Goal: Information Seeking & Learning: Check status

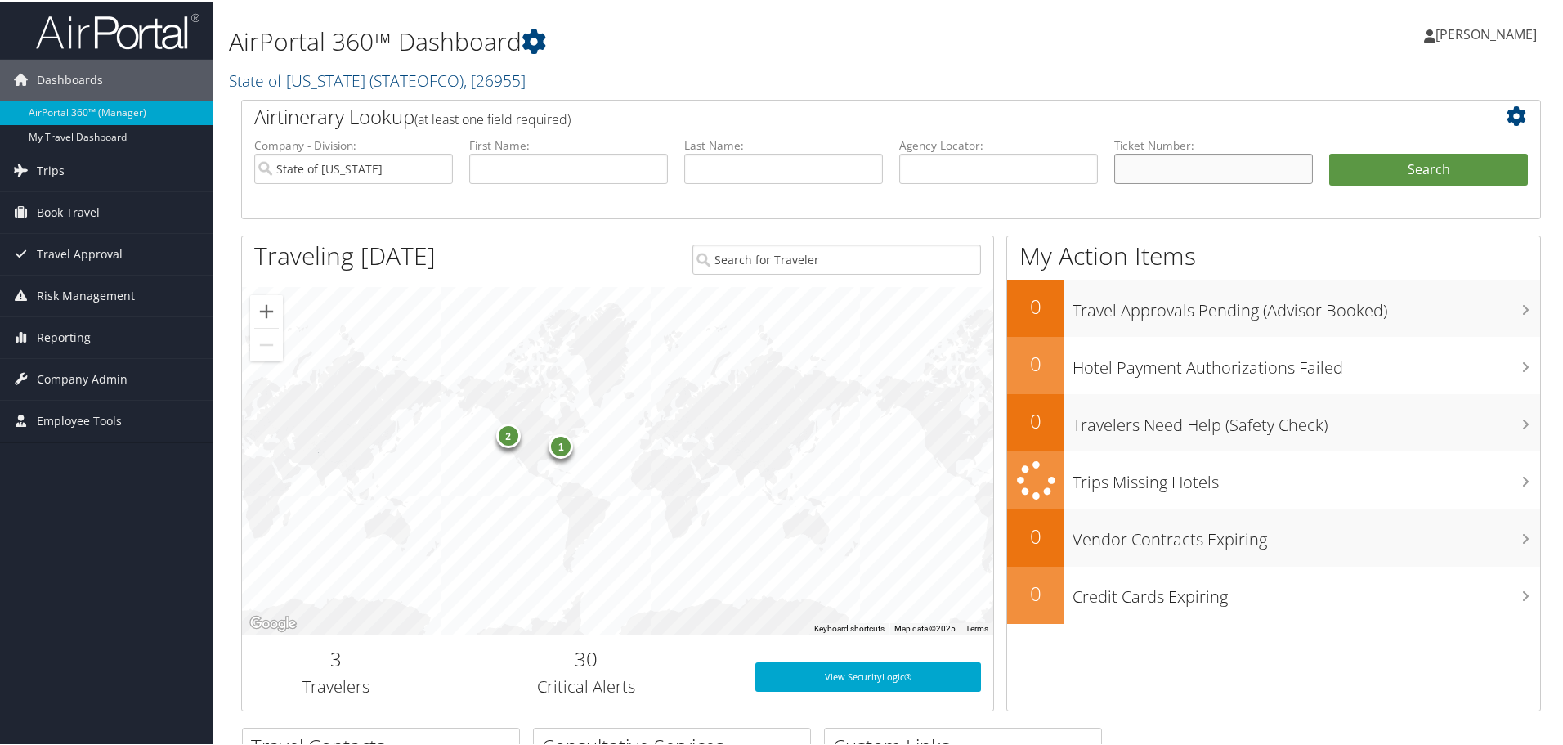
click at [1146, 165] on input "text" at bounding box center [1213, 167] width 199 height 30
paste input "VC00000000408845"
type input "V"
type input "0167796047204"
click at [1329, 152] on button "Search" at bounding box center [1428, 168] width 199 height 33
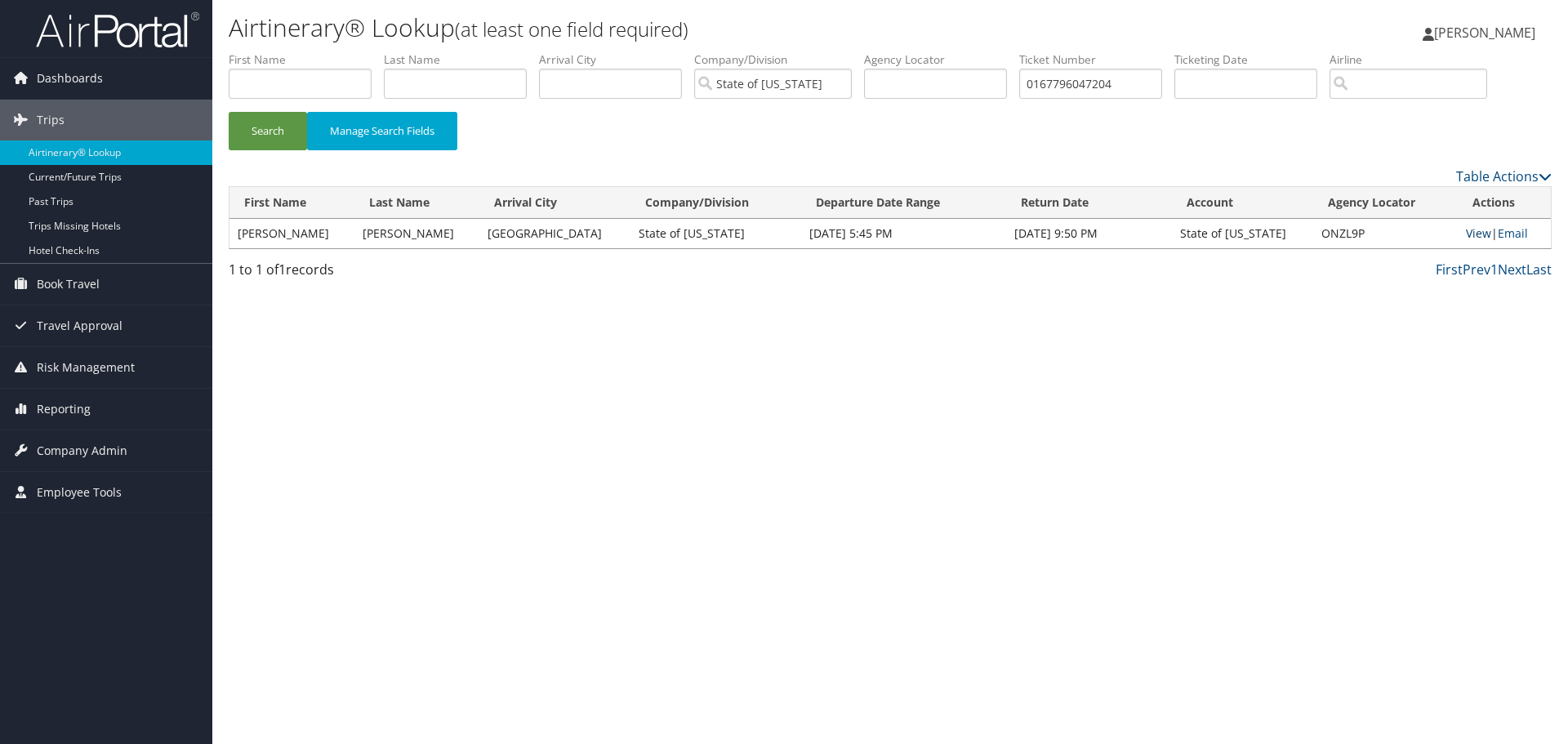
click at [1466, 235] on link "View" at bounding box center [1478, 234] width 25 height 16
drag, startPoint x: 1152, startPoint y: 88, endPoint x: 14, endPoint y: 97, distance: 1138.0
click at [100, 110] on div "Dashboards AirPortal 360™ (Manager) My Travel Dashboard Trips Airtinerary® Look…" at bounding box center [784, 372] width 1568 height 744
click at [487, 74] on input "text" at bounding box center [454, 84] width 143 height 30
type input "everhart"
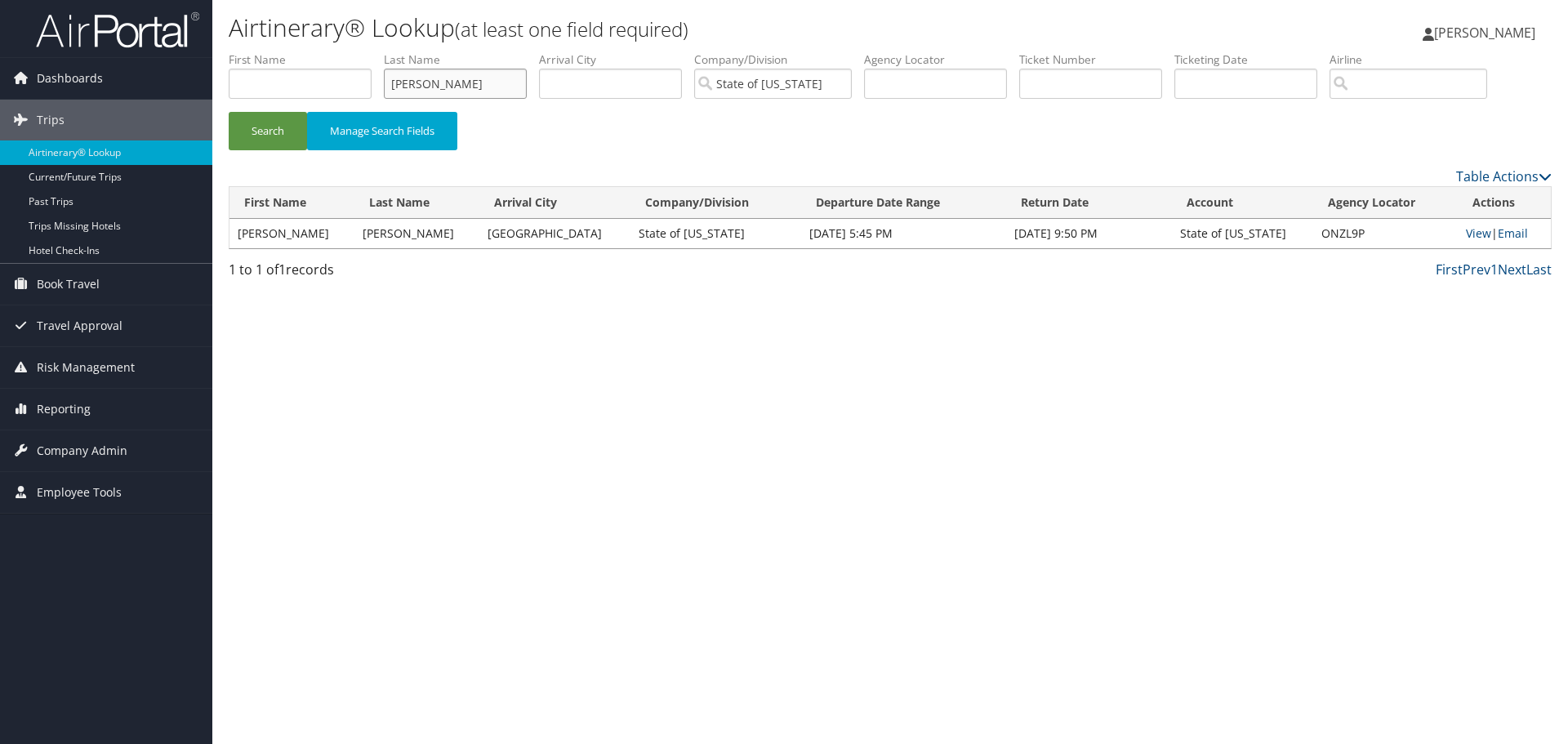
click at [229, 112] on button "Search" at bounding box center [268, 131] width 78 height 38
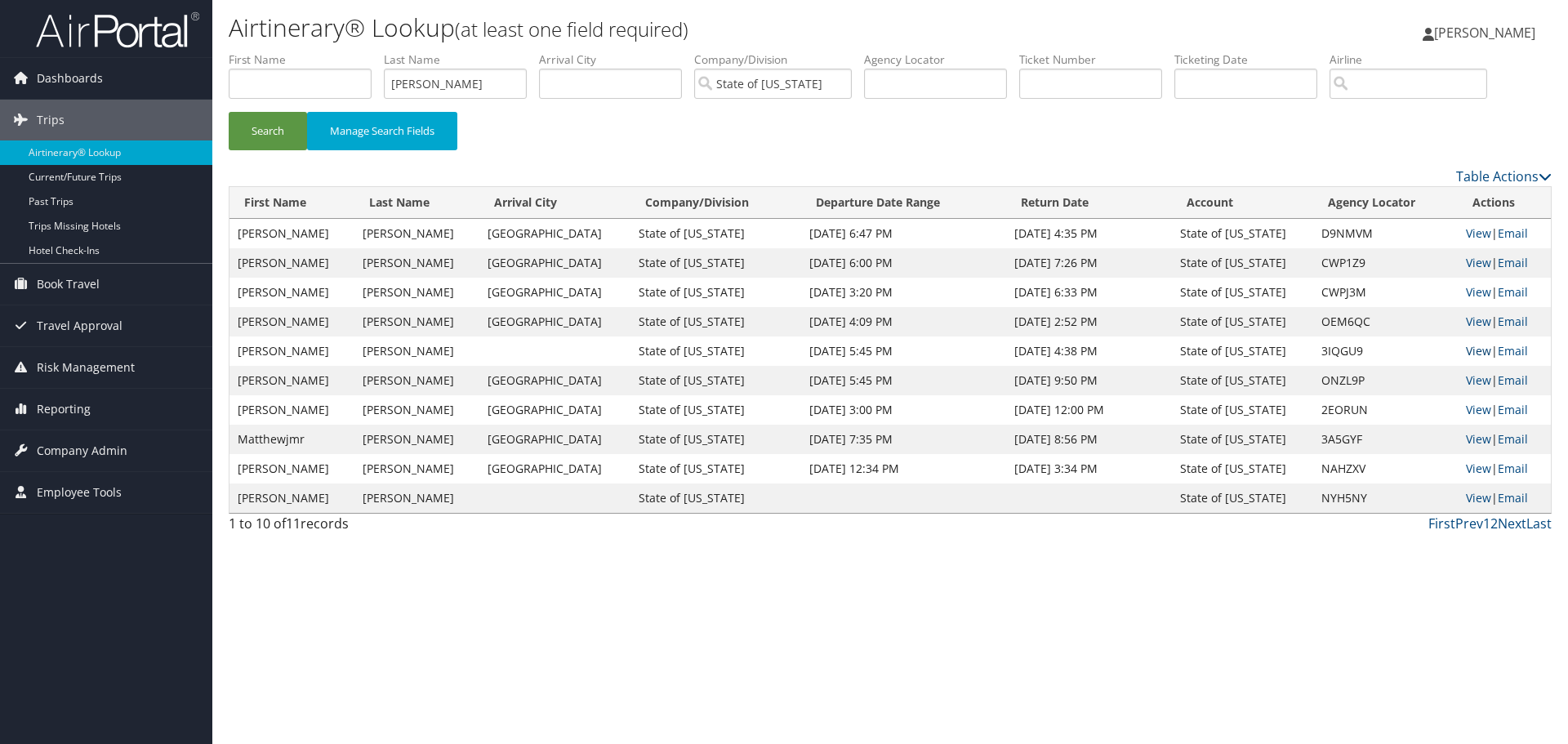
click at [1466, 347] on link "View" at bounding box center [1478, 351] width 25 height 16
click at [1470, 352] on link "View" at bounding box center [1478, 351] width 25 height 16
click at [1466, 297] on link "View" at bounding box center [1478, 293] width 25 height 16
click at [1470, 410] on link "View" at bounding box center [1478, 409] width 25 height 16
click at [1466, 232] on link "View" at bounding box center [1478, 234] width 25 height 16
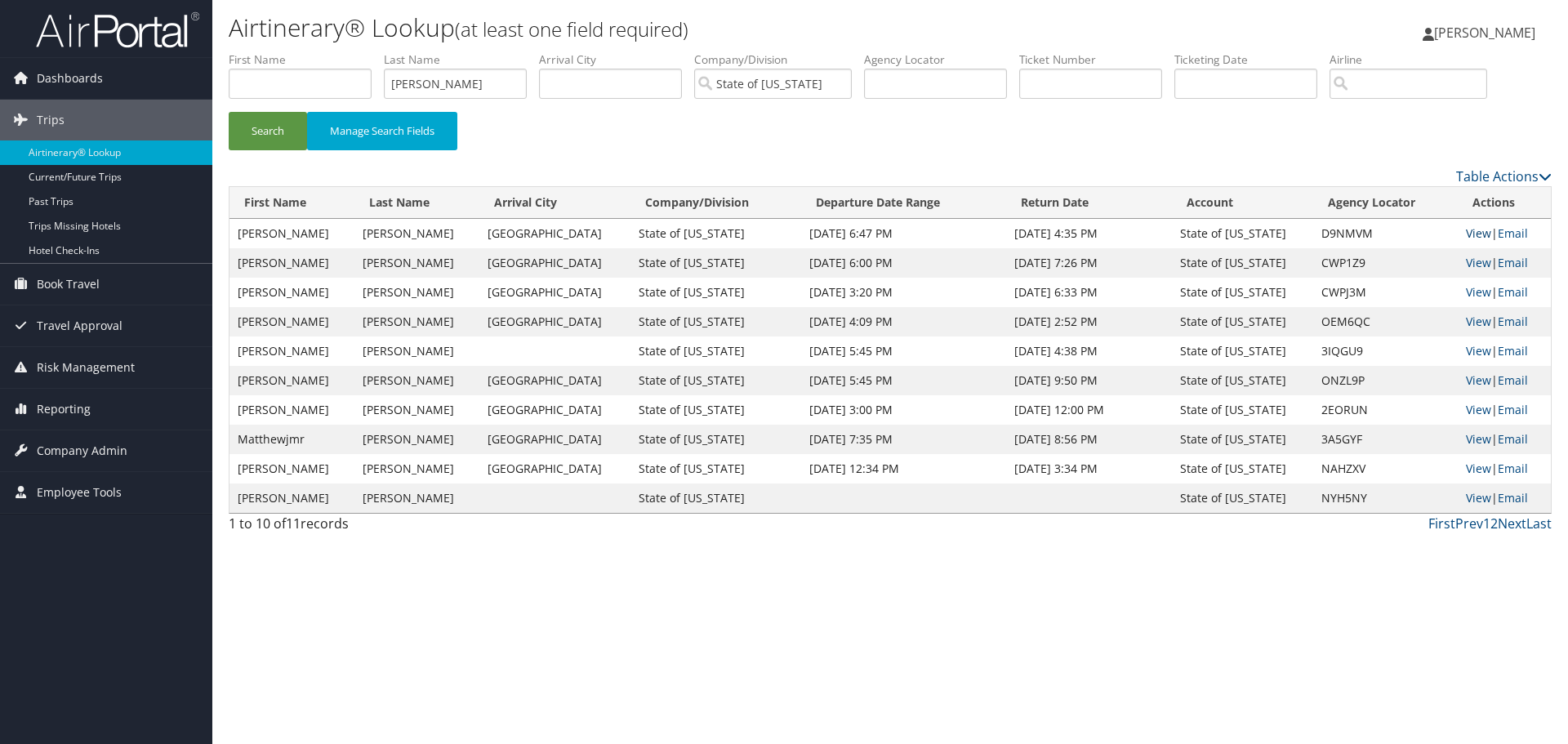
click at [1466, 231] on link "View" at bounding box center [1478, 234] width 25 height 16
click at [1466, 464] on link "View" at bounding box center [1478, 468] width 25 height 16
click at [1466, 378] on link "View" at bounding box center [1478, 380] width 25 height 16
drag, startPoint x: 465, startPoint y: 83, endPoint x: -854, endPoint y: 74, distance: 1319.0
click at [0, 74] on html "Menu Dashboards ► AirPortal 360™ (Manager) My Travel Dashboard Trips ► Airtiner…" at bounding box center [784, 372] width 1568 height 744
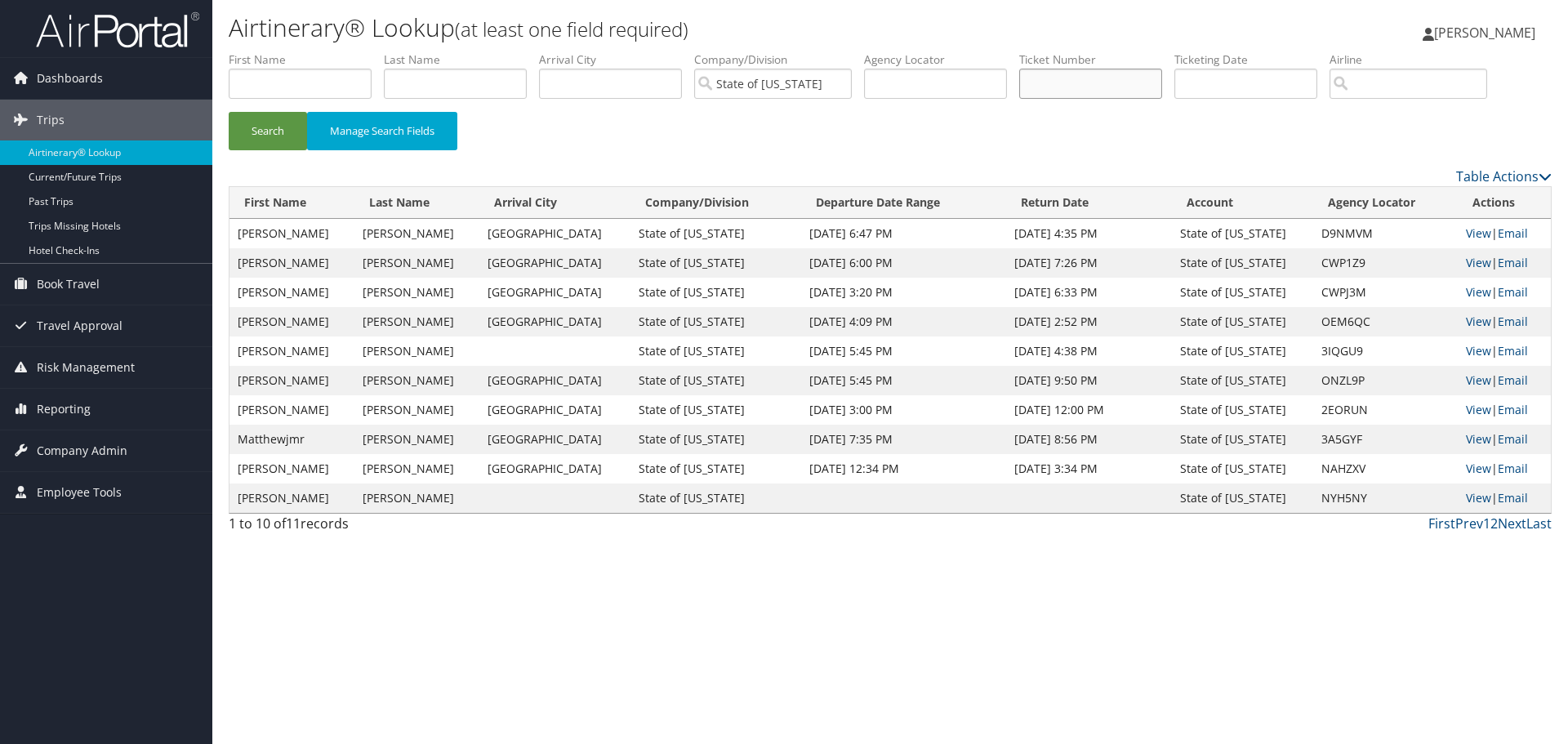
click at [1099, 95] on input "text" at bounding box center [1090, 84] width 143 height 30
paste input "8900829876529"
type input "8900829876529"
click at [229, 112] on button "Search" at bounding box center [268, 131] width 78 height 38
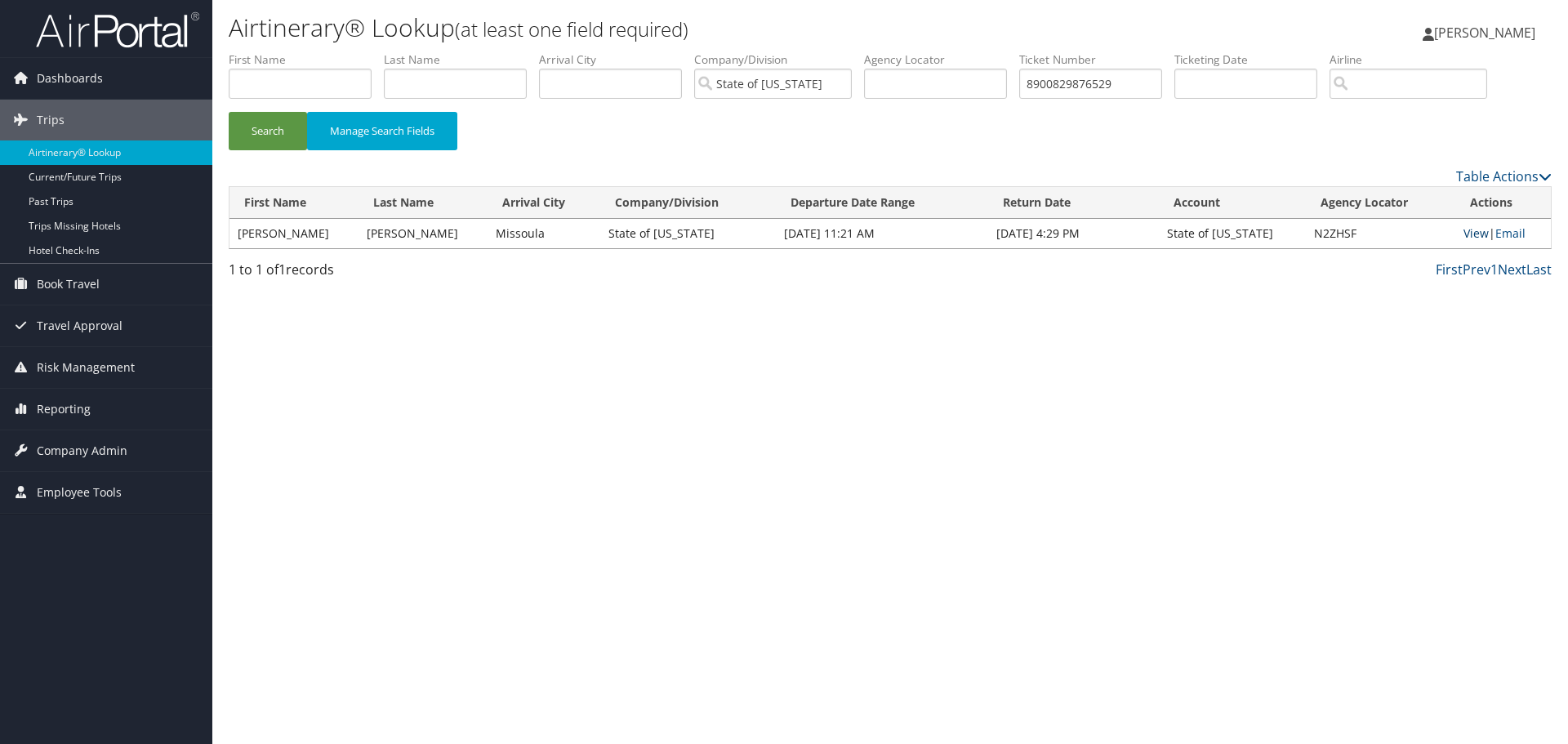
click at [1469, 234] on link "View" at bounding box center [1475, 234] width 25 height 16
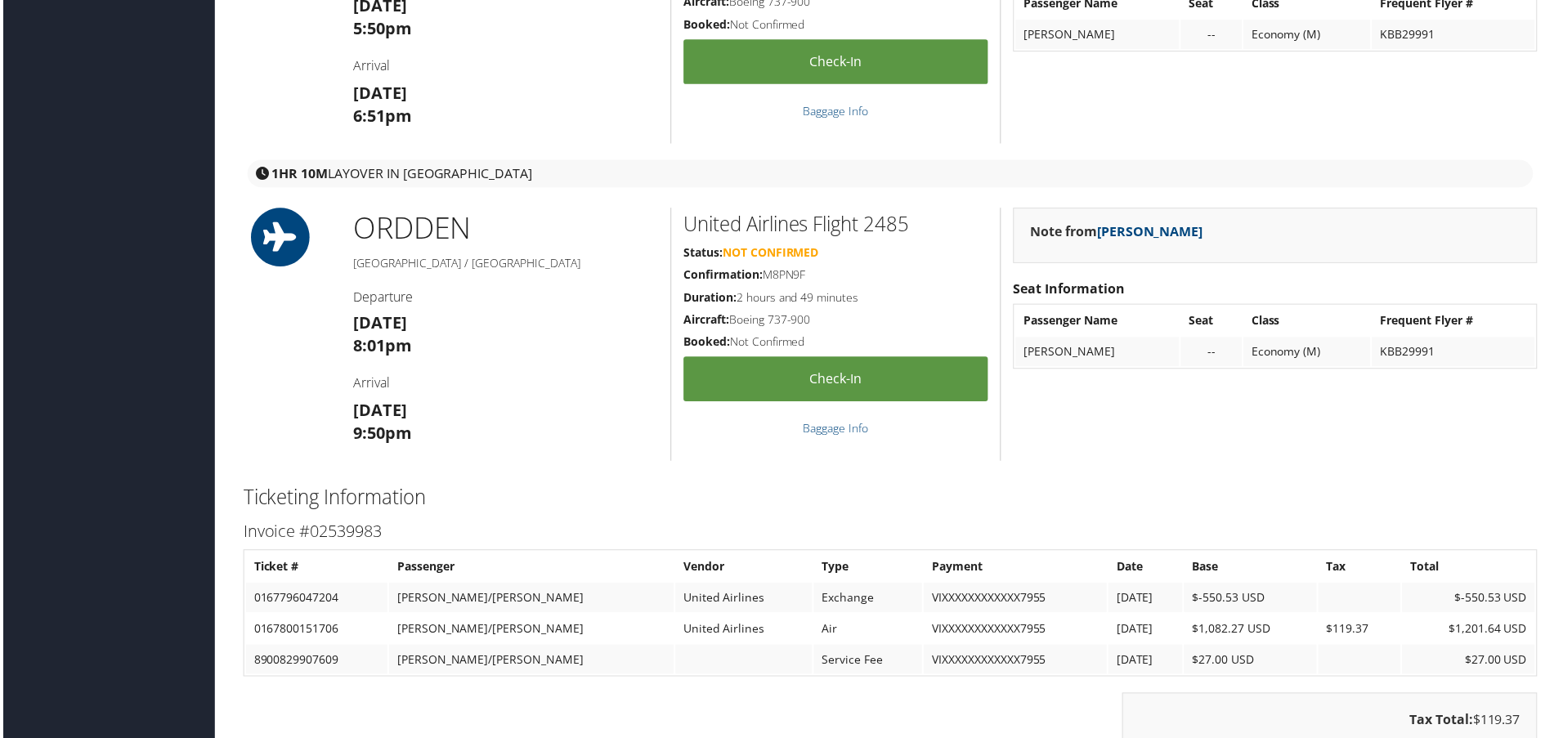
scroll to position [1717, 0]
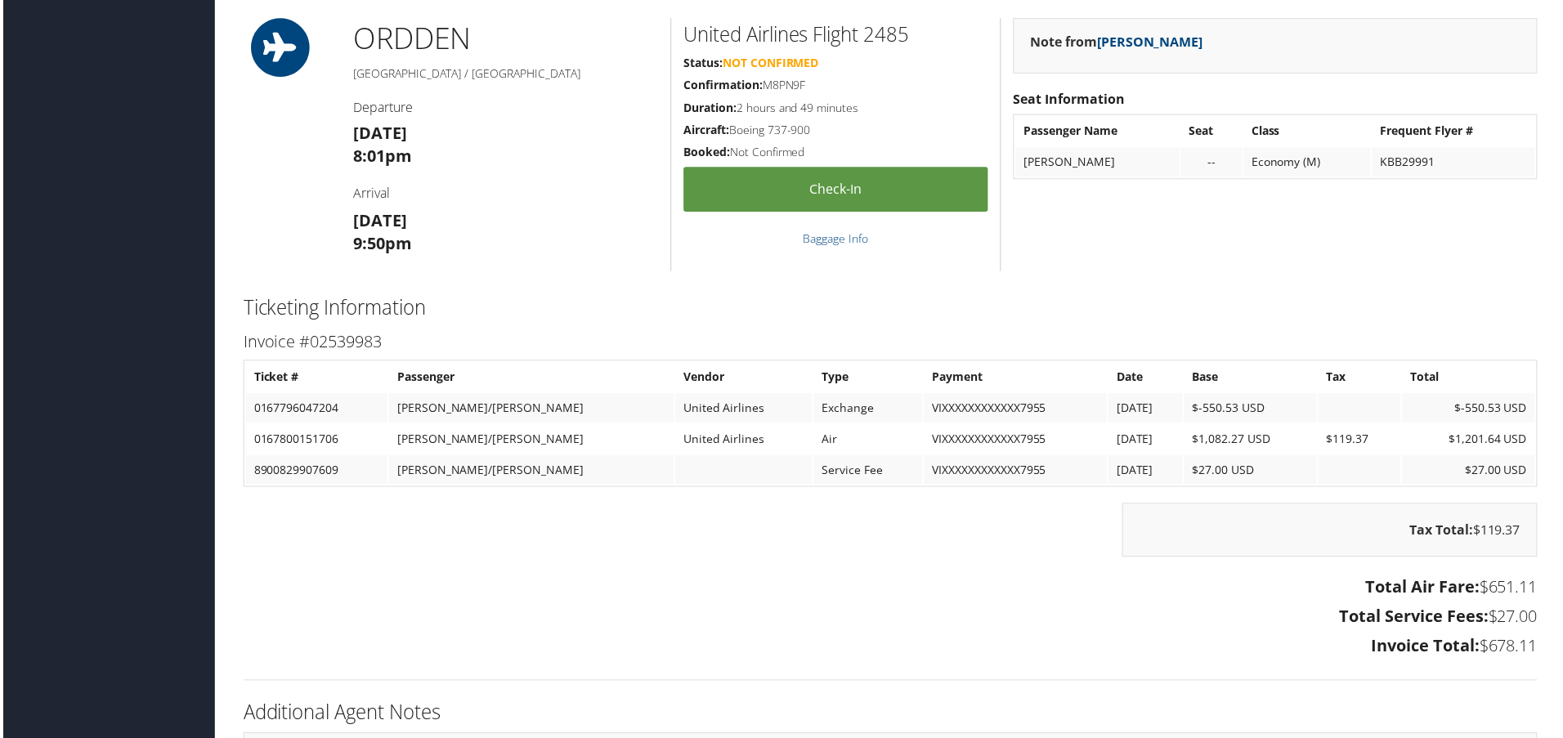
click at [410, 439] on td "EVERHART/MATHEW" at bounding box center [531, 440] width 286 height 29
click at [406, 439] on td "EVERHART/MATHEW" at bounding box center [531, 440] width 286 height 29
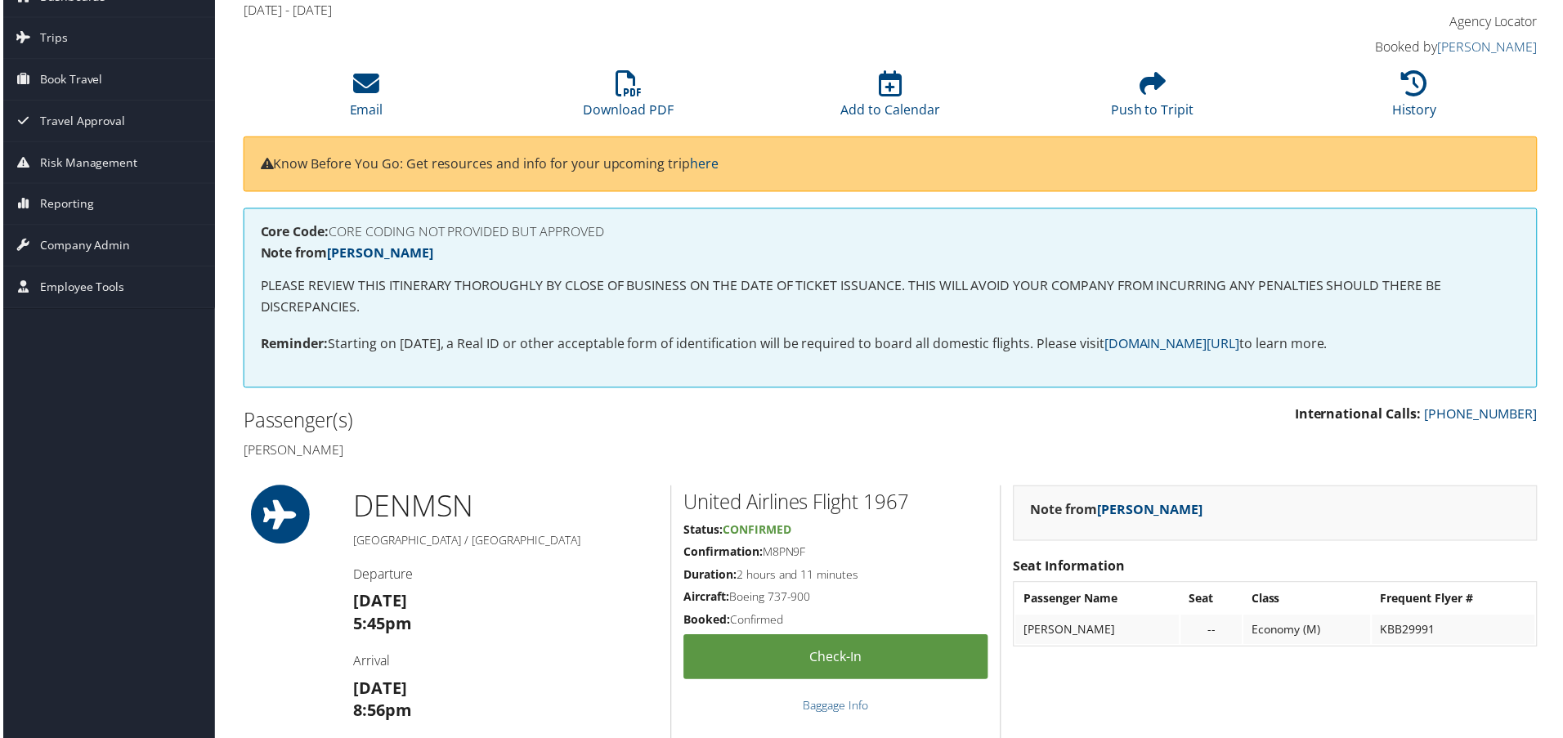
scroll to position [0, 0]
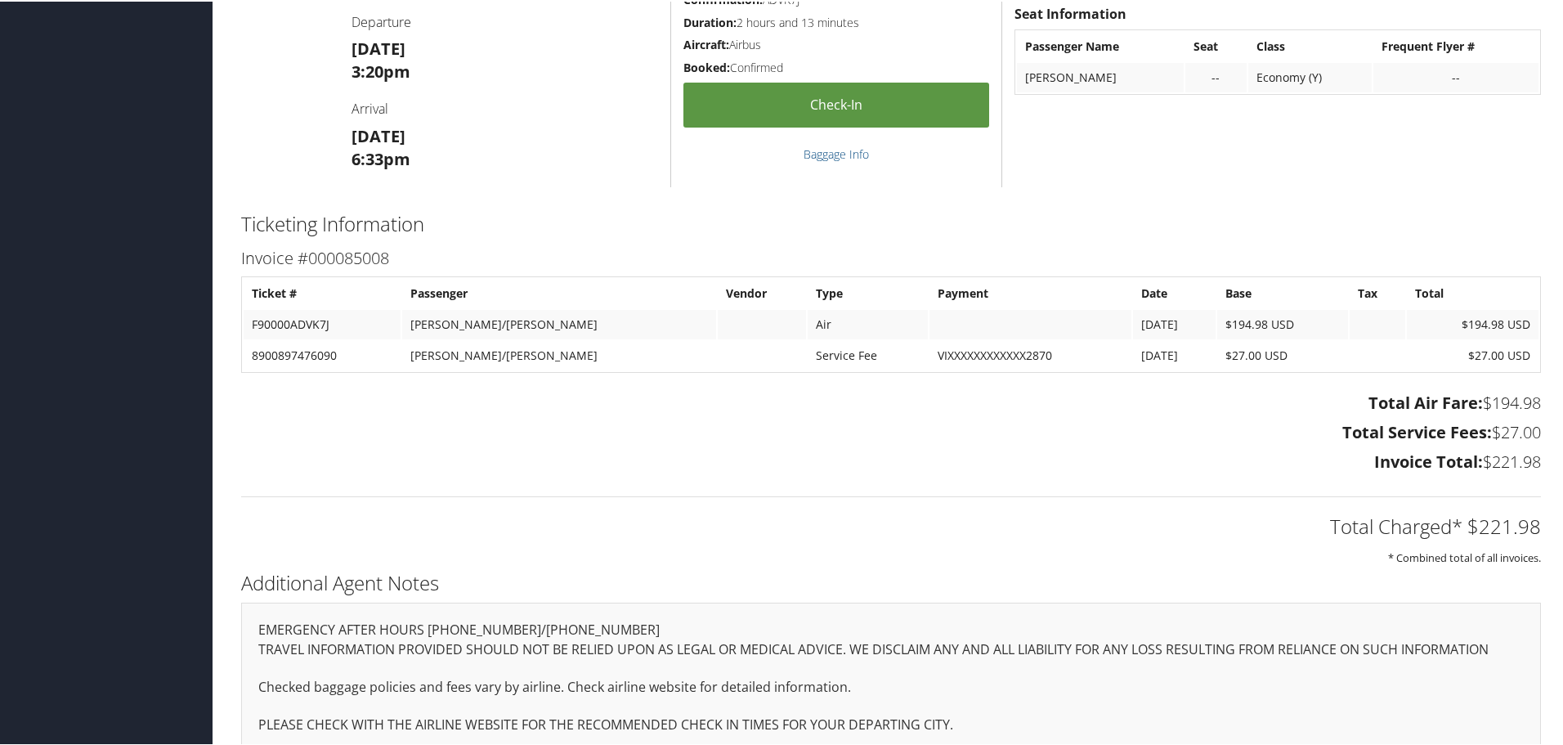
scroll to position [682, 0]
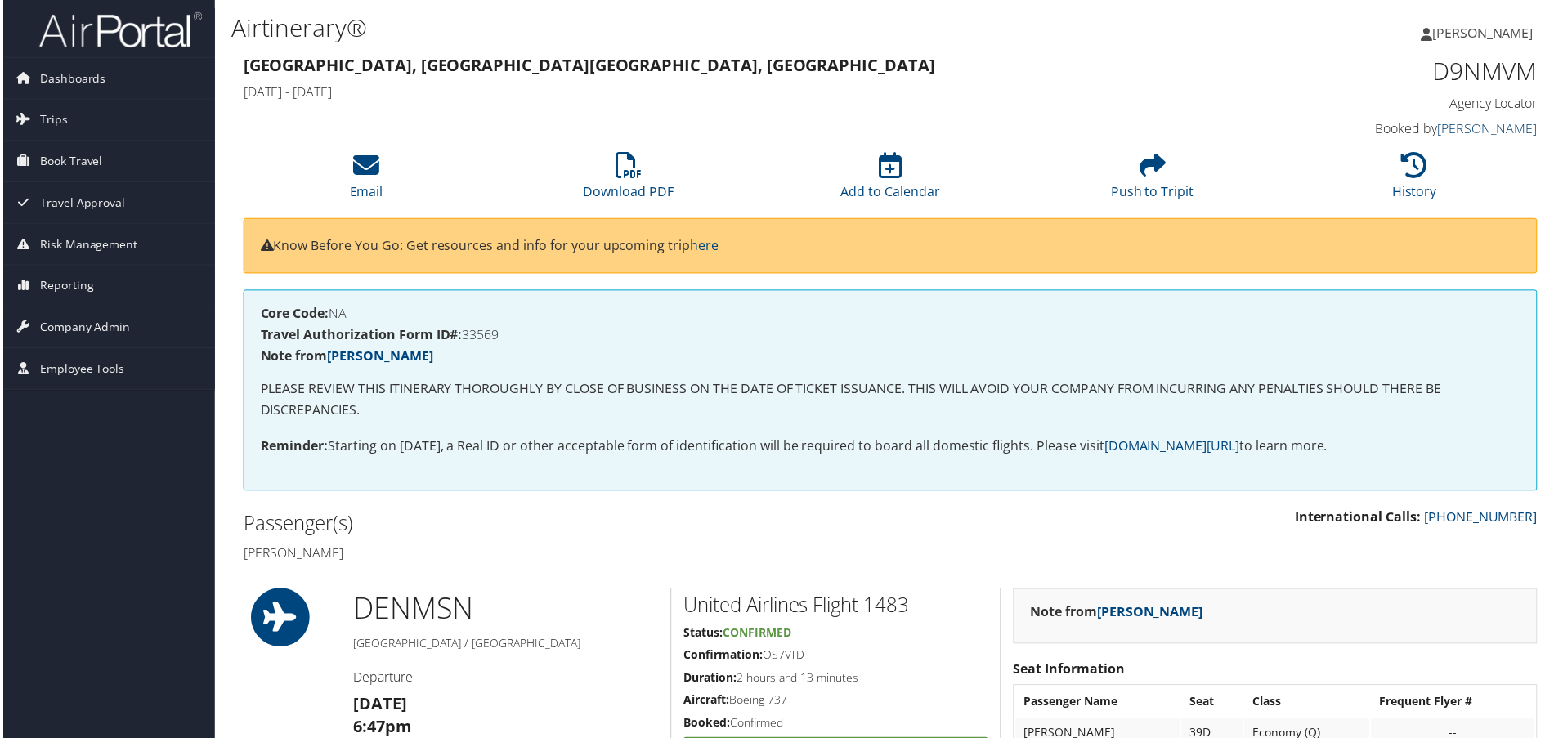
click at [1492, 129] on link "[PERSON_NAME]" at bounding box center [1491, 129] width 101 height 18
click at [526, 60] on h3 "[GEOGRAPHIC_DATA], CO [GEOGRAPHIC_DATA], [GEOGRAPHIC_DATA]" at bounding box center [725, 65] width 969 height 23
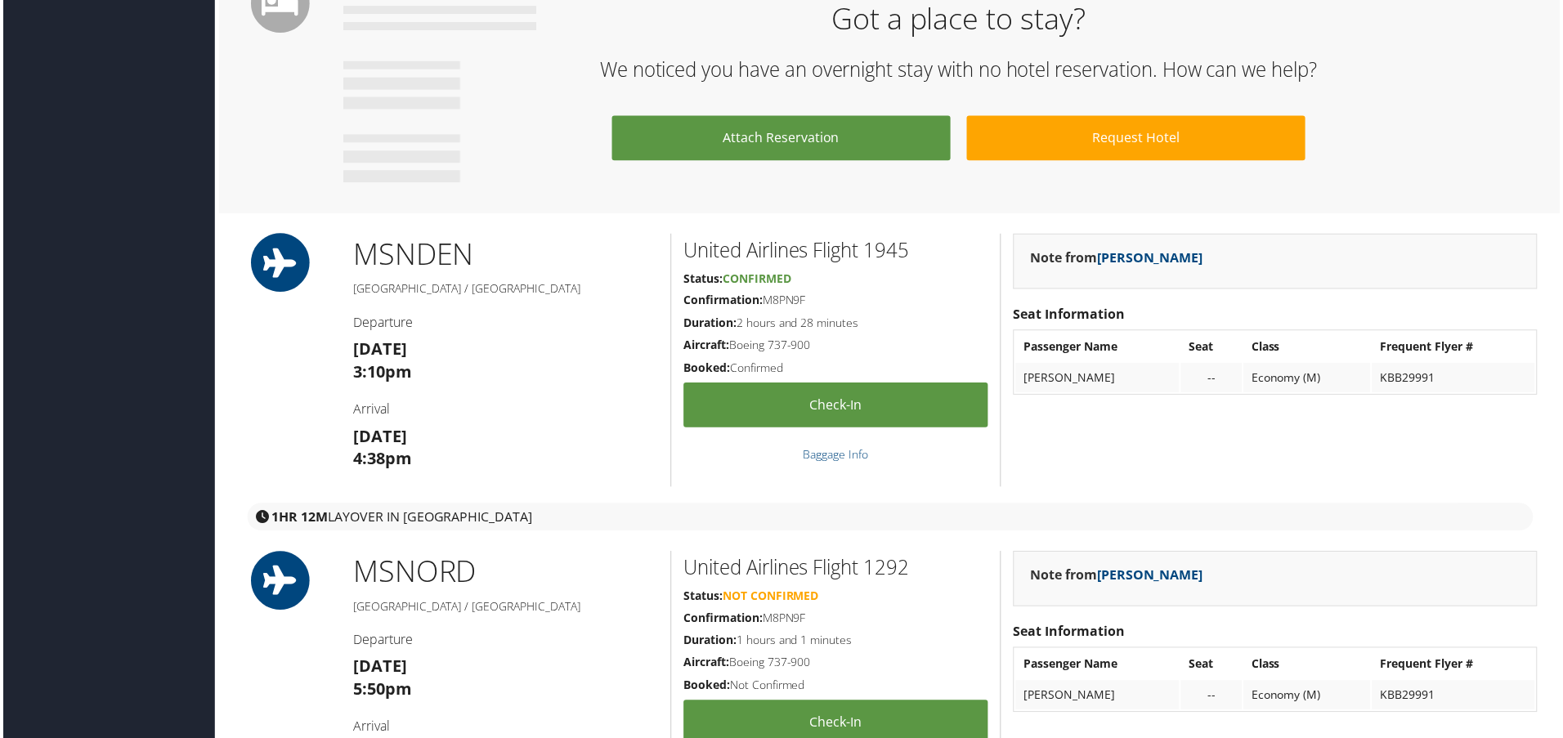
scroll to position [1063, 0]
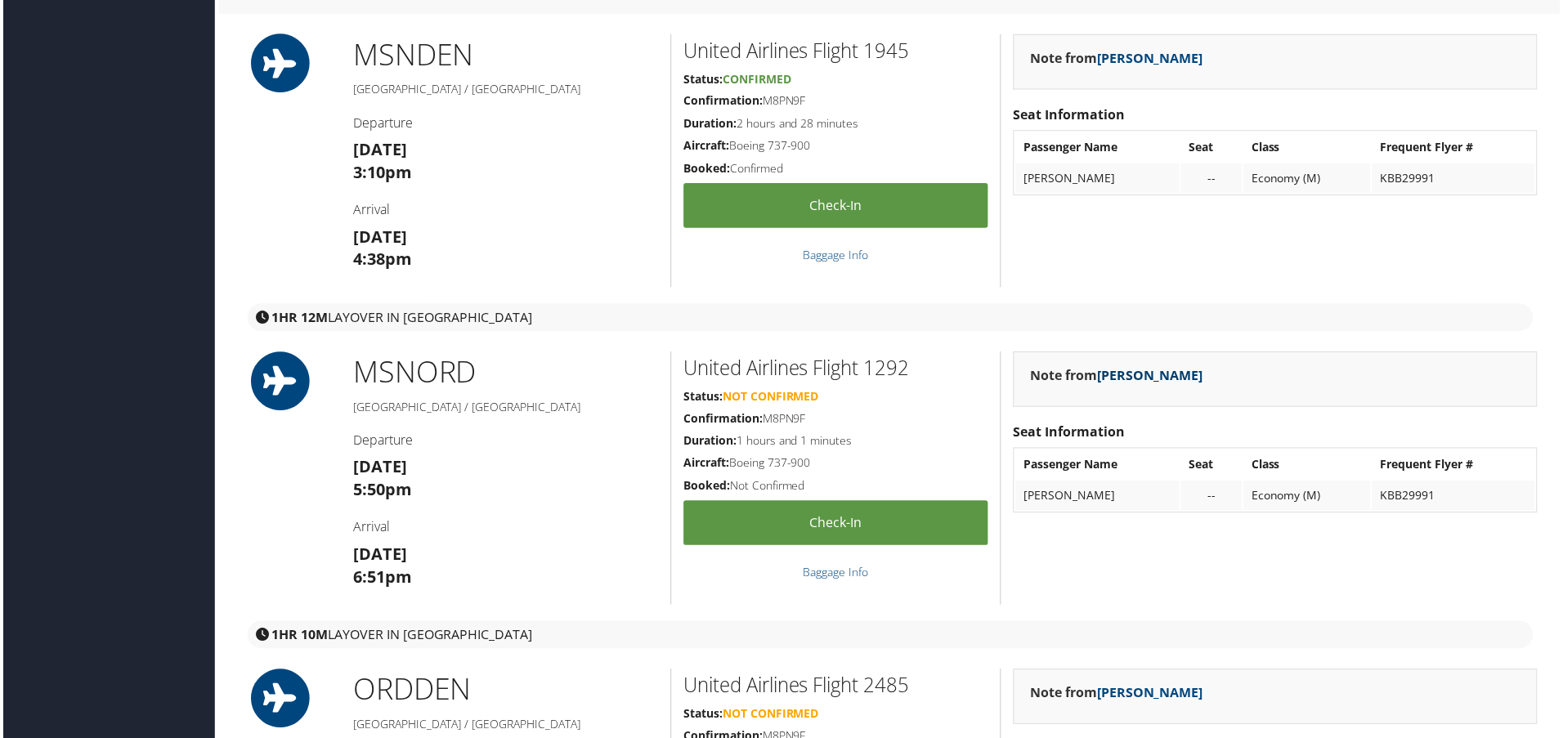
click at [1138, 378] on link "Lee Jordan" at bounding box center [1152, 377] width 106 height 18
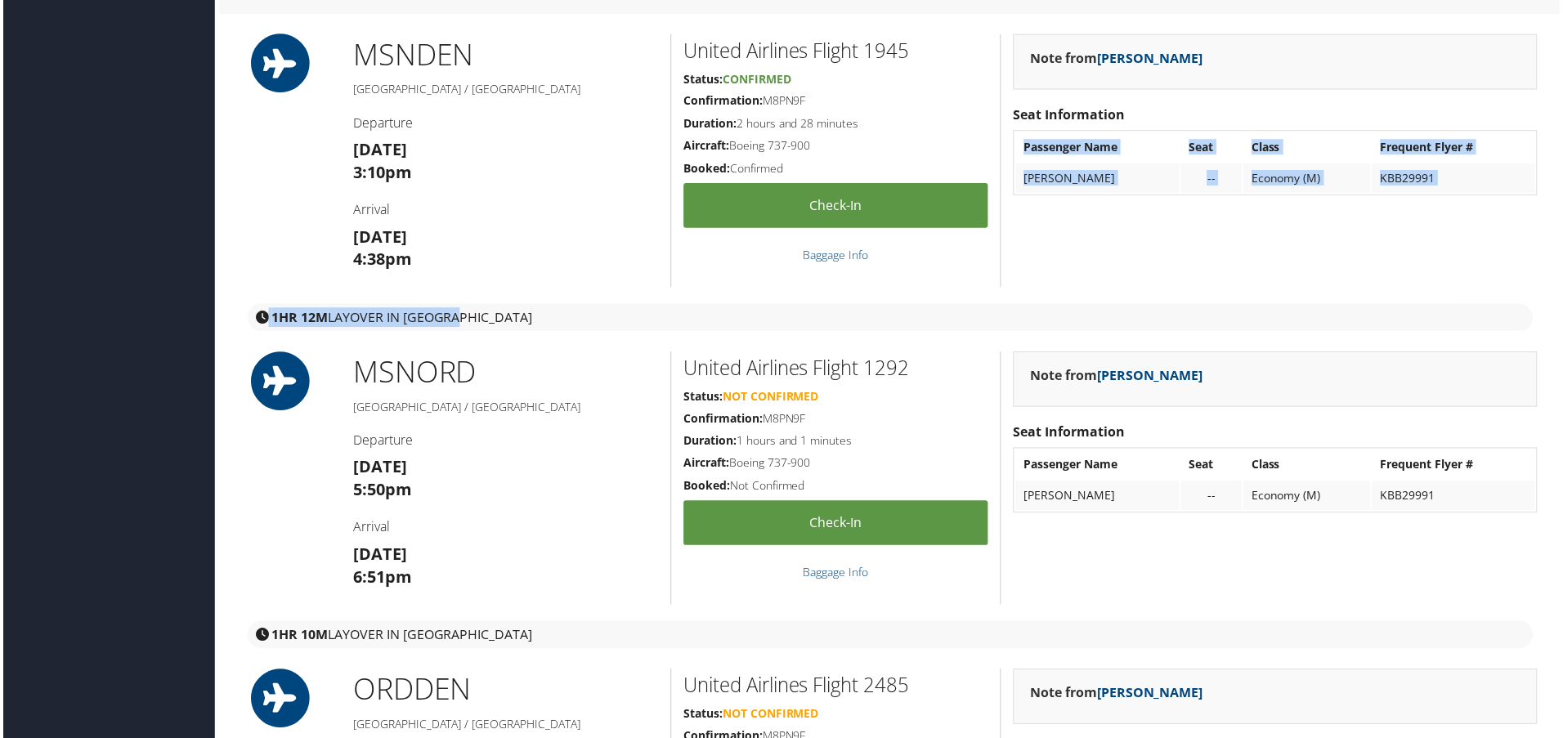
click at [1046, 290] on div "74302818 Denver, CO Madison, WI Sun 21 Aug 2022 - Wed 24 Aug 2022 ONZL9P Agency…" at bounding box center [891, 272] width 1325 height 2566
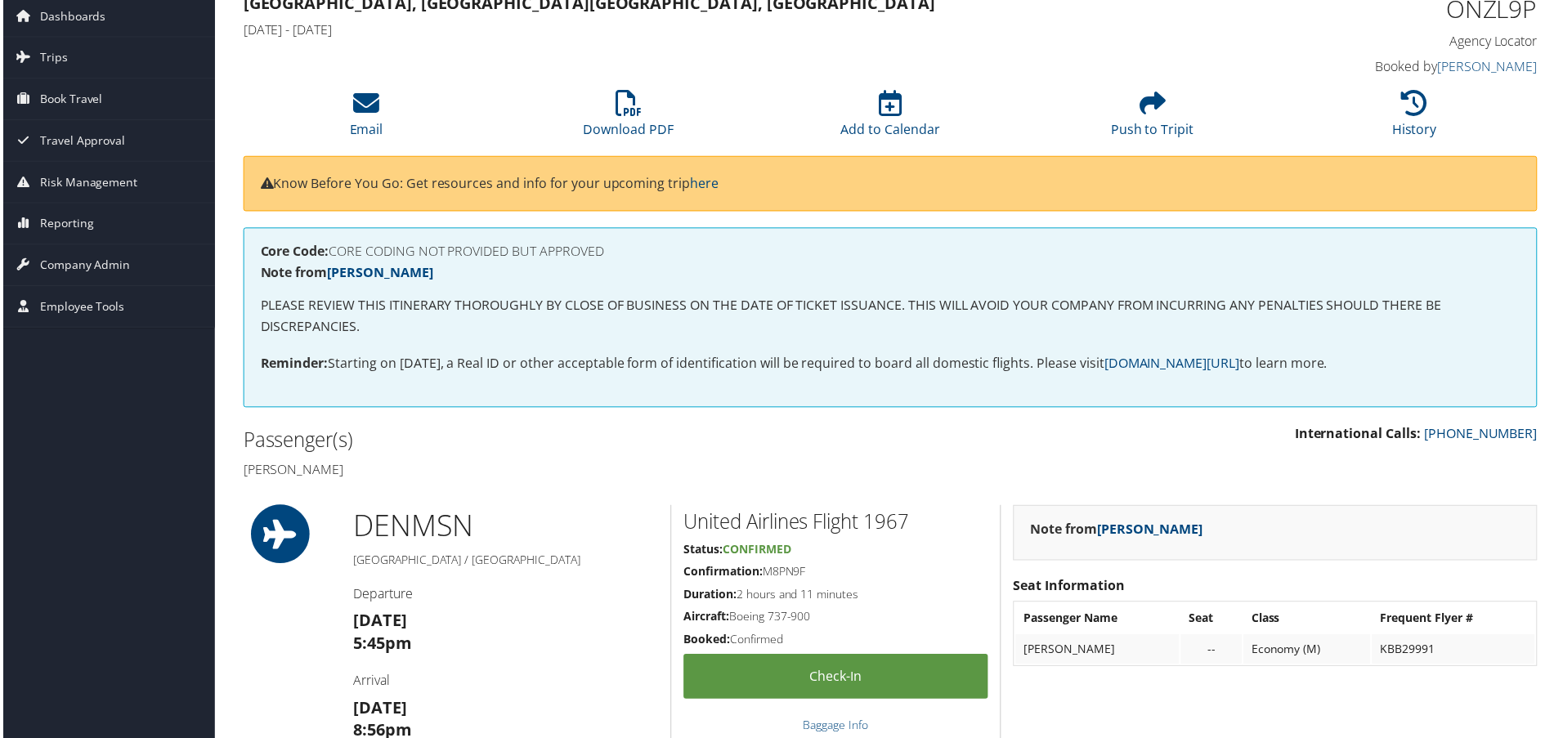
scroll to position [0, 0]
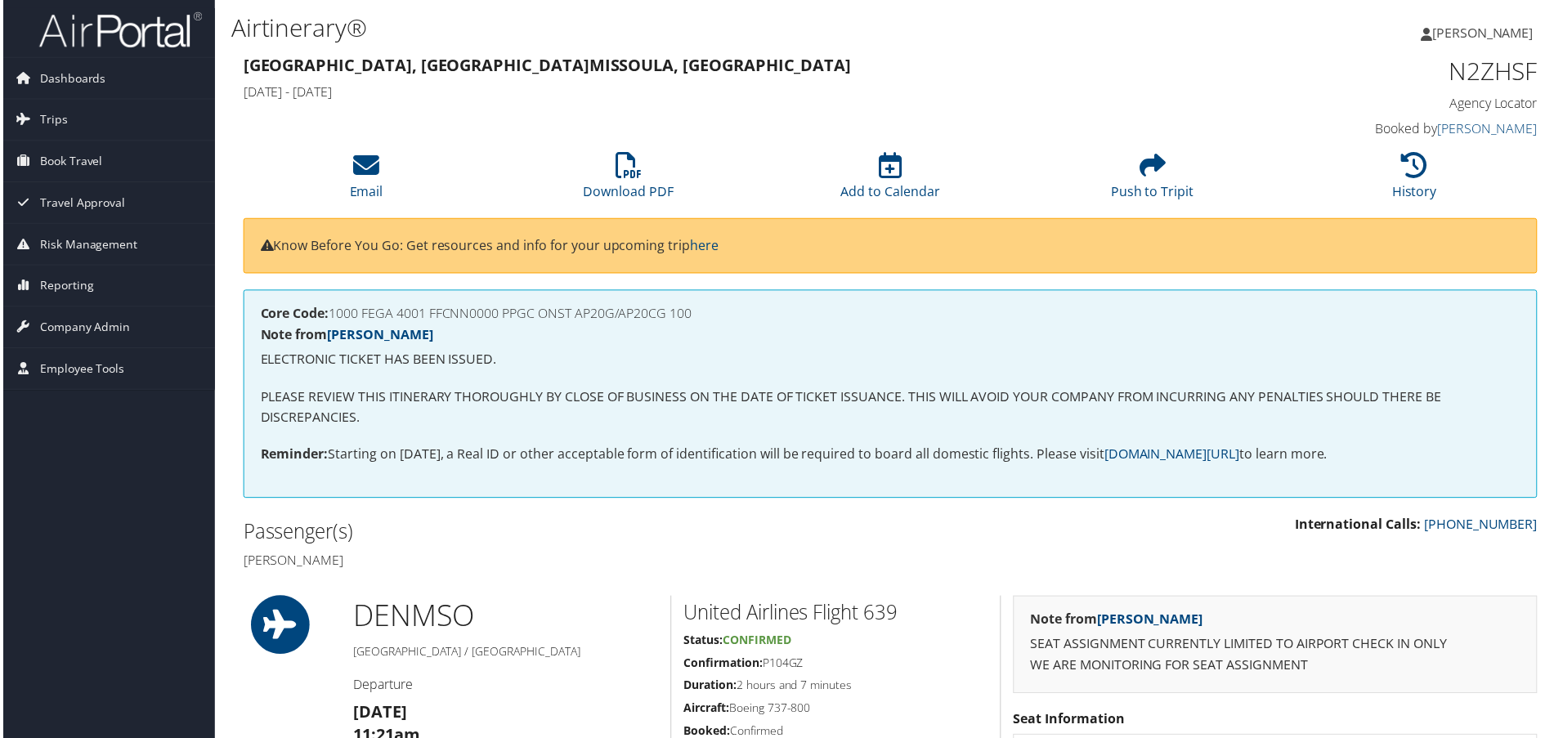
drag, startPoint x: 333, startPoint y: 316, endPoint x: 685, endPoint y: 320, distance: 352.4
click at [691, 320] on h4 "Core Code: 1000 FEGA 4001 FFCNN0000 PPGC ONST AP20G/AP20CG 100" at bounding box center [891, 314] width 1266 height 13
drag, startPoint x: 634, startPoint y: 305, endPoint x: 624, endPoint y: 303, distance: 10.8
click at [634, 305] on div "Core Code: 1000 FEGA 4001 FFCNN0000 PPGC ONST AP20G/AP20CG 100 Note from Justin…" at bounding box center [891, 395] width 1300 height 209
click at [353, 319] on h4 "Core Code: 1000 FEGA 4001 FFCNN0000 PPGC ONST AP20G/AP20CG 100" at bounding box center [891, 314] width 1266 height 13
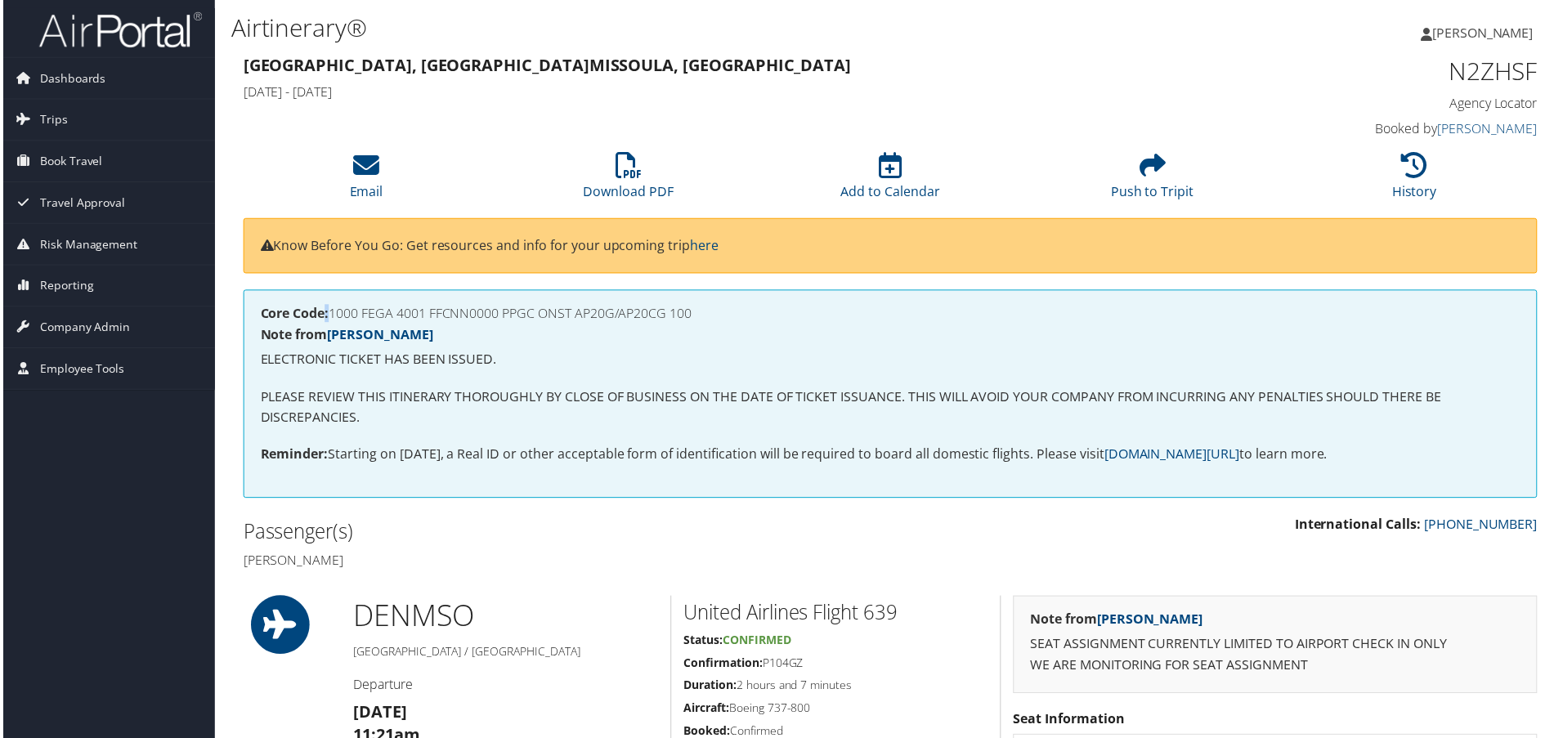
click at [328, 318] on h4 "Core Code: 1000 FEGA 4001 FFCNN0000 PPGC ONST AP20G/AP20CG 100" at bounding box center [891, 314] width 1266 height 13
drag, startPoint x: 336, startPoint y: 316, endPoint x: 585, endPoint y: 310, distance: 248.6
click at [589, 311] on h4 "Core Code: 1000 FEGA 4001 FFCNN0000 PPGC ONST AP20G/AP20CG 100" at bounding box center [891, 314] width 1266 height 13
click at [280, 312] on strong "Core Code:" at bounding box center [292, 315] width 69 height 18
drag, startPoint x: 332, startPoint y: 313, endPoint x: 695, endPoint y: 320, distance: 363.1
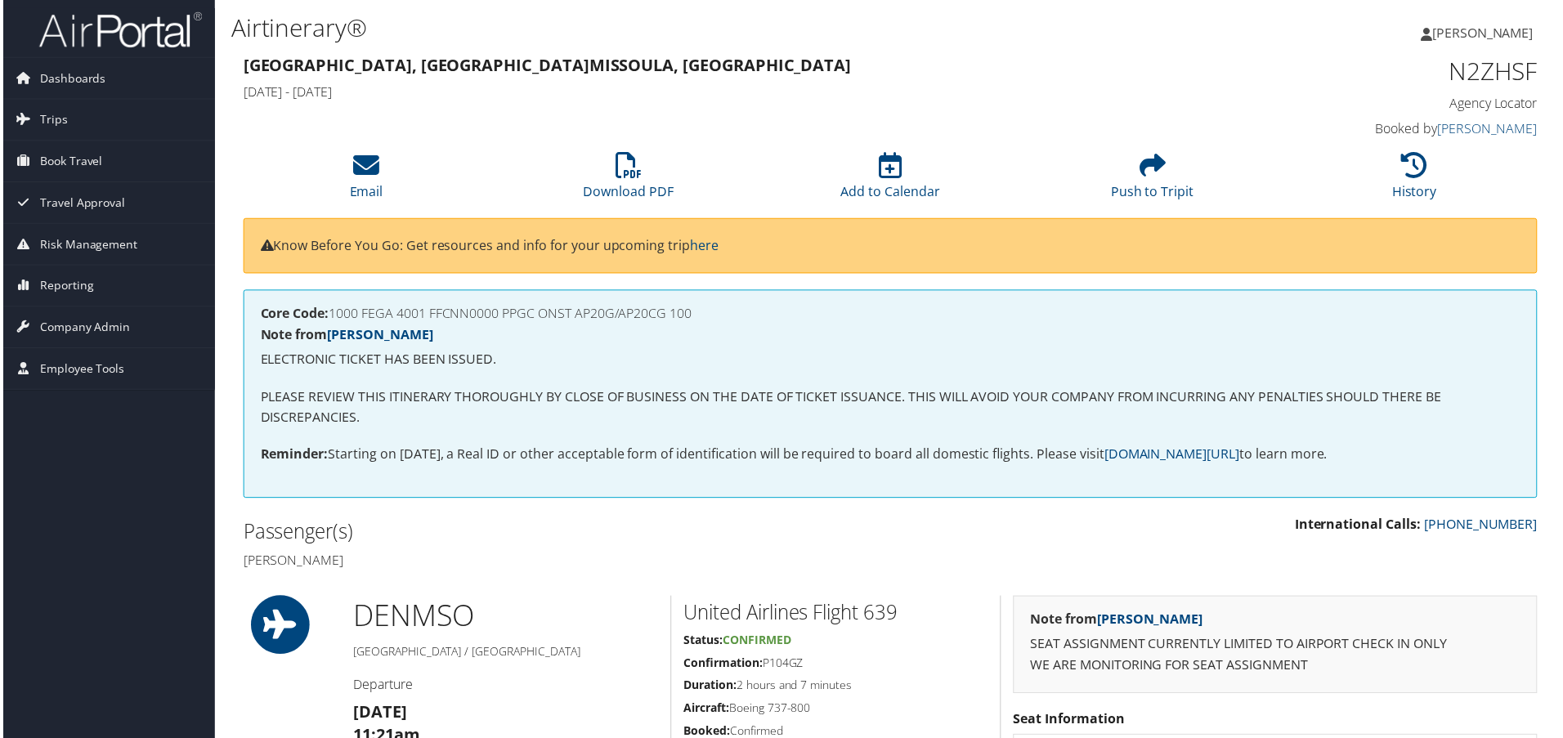
click at [695, 320] on h4 "Core Code: 1000 FEGA 4001 FFCNN0000 PPGC ONST AP20G/AP20CG 100" at bounding box center [891, 314] width 1266 height 13
copy h4 "1000 FEGA 4001 FFCNN0000 PPGC ONST AP20G/AP20CG 100"
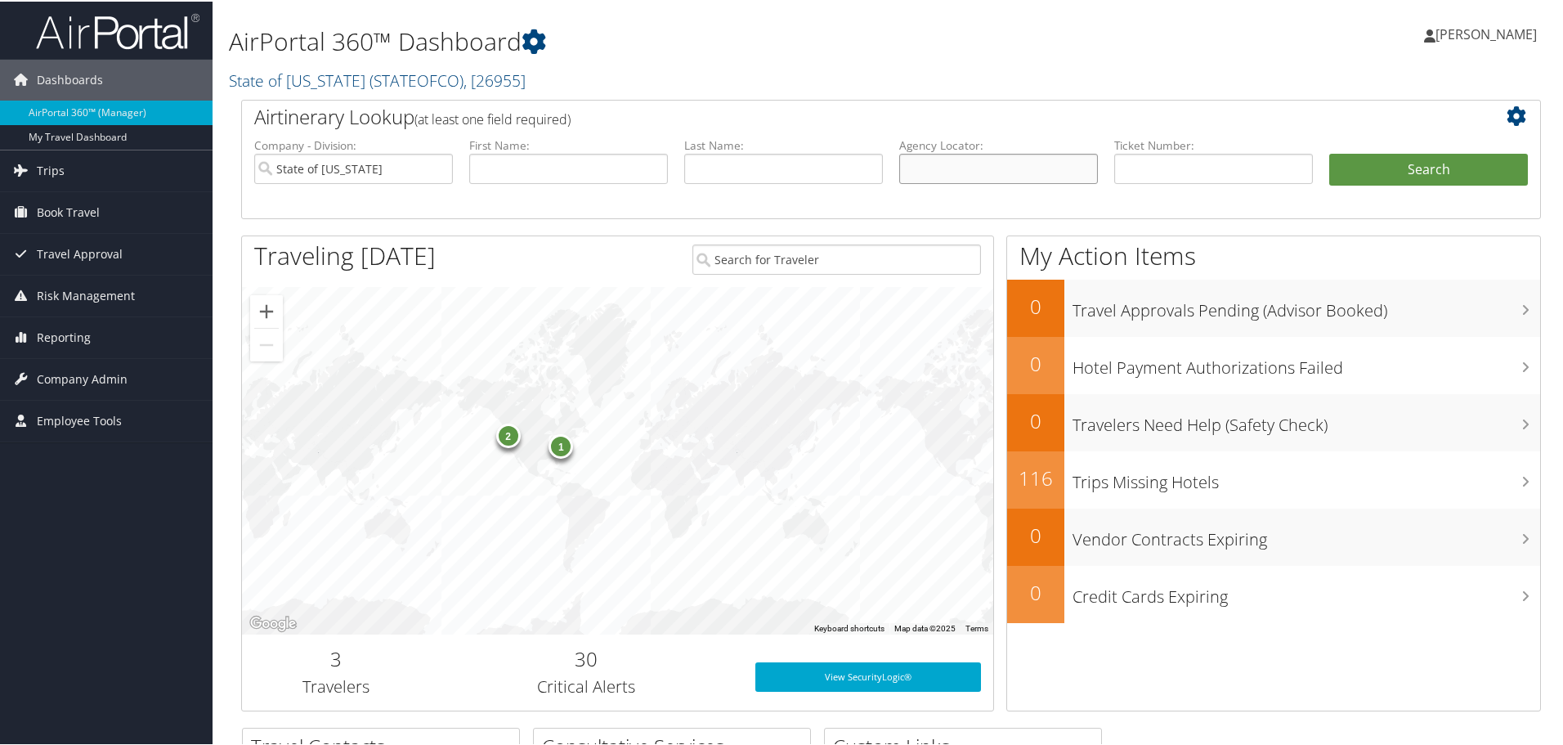
click at [947, 169] on input "text" at bounding box center [998, 167] width 199 height 30
paste input "DELTA AIR 0067938792296"
drag, startPoint x: 968, startPoint y: 168, endPoint x: 338, endPoint y: 221, distance: 632.6
click at [338, 221] on div "Airtinerary Lookup (at least one field required) Company - Division: State of C…" at bounding box center [891, 412] width 1325 height 628
type input "0067938792296"
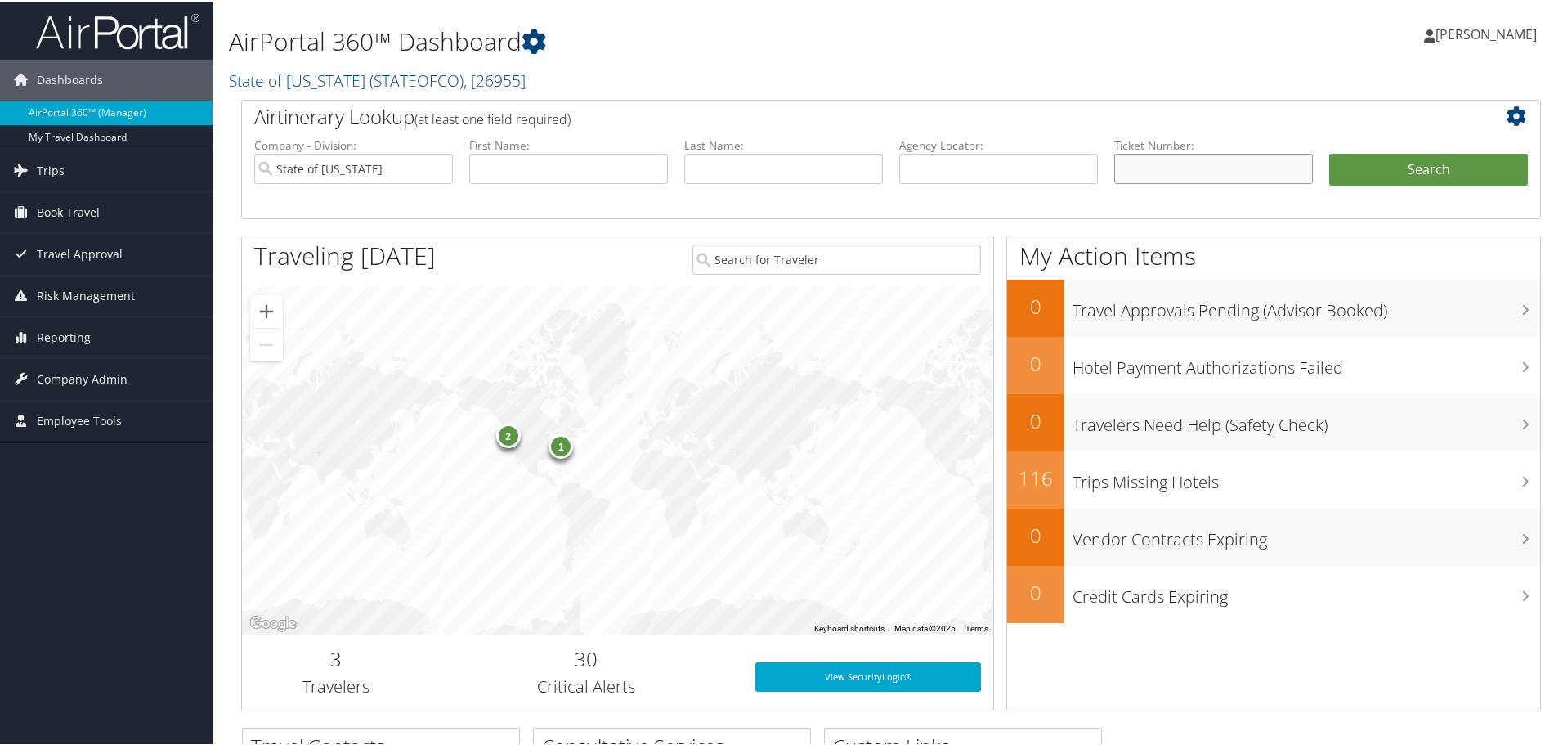
paste input "DELTA AIR 0067938792296"
type input "0067938792296"
click at [1329, 152] on button "Search" at bounding box center [1428, 168] width 199 height 33
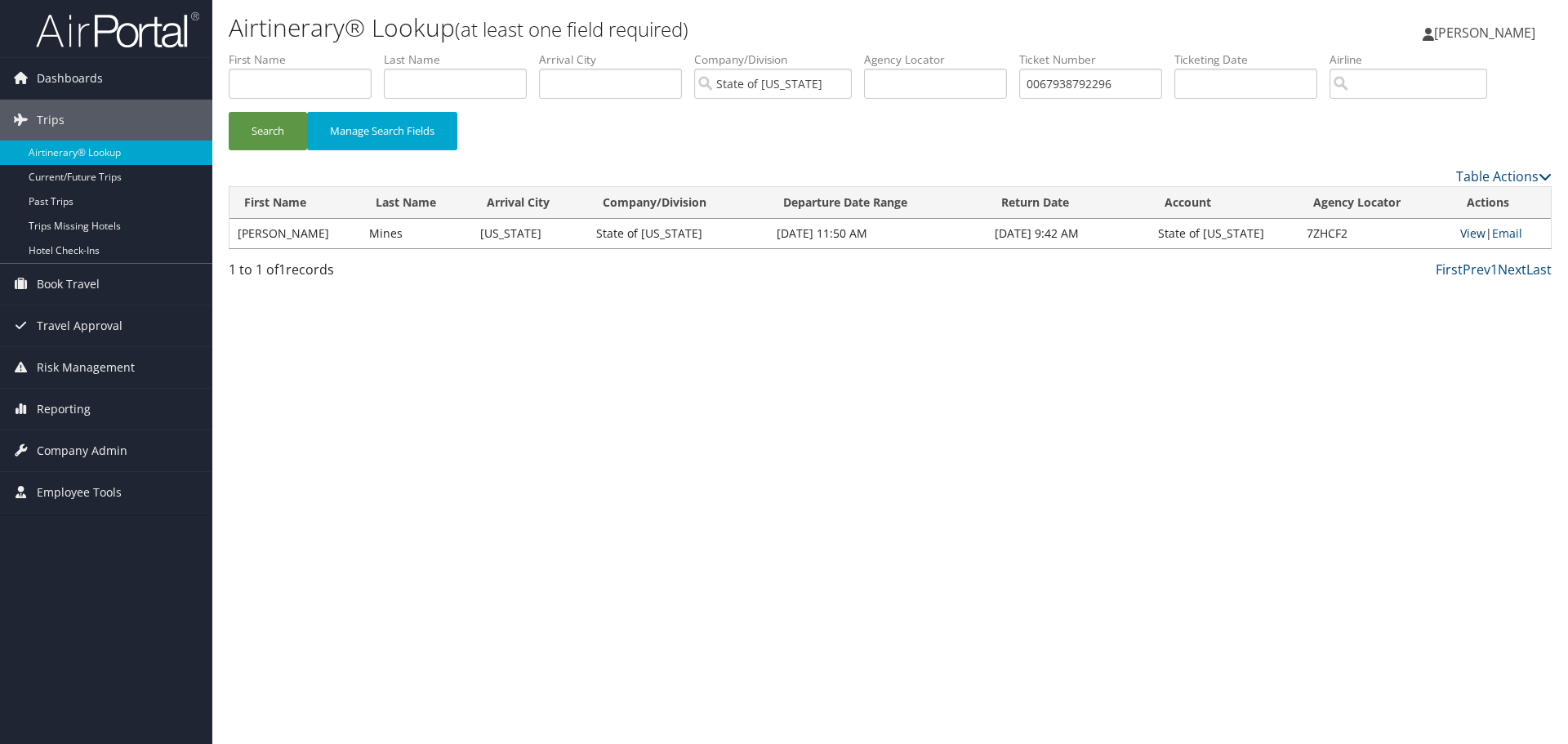
click at [1469, 232] on link "View" at bounding box center [1472, 234] width 25 height 16
click at [1106, 86] on input "0067938792296" at bounding box center [1090, 84] width 143 height 30
click at [1104, 85] on input "0067938792296" at bounding box center [1090, 84] width 143 height 30
click at [1105, 82] on input "0067938792296" at bounding box center [1090, 84] width 143 height 30
click at [1105, 81] on input "0067938792296" at bounding box center [1090, 84] width 143 height 30
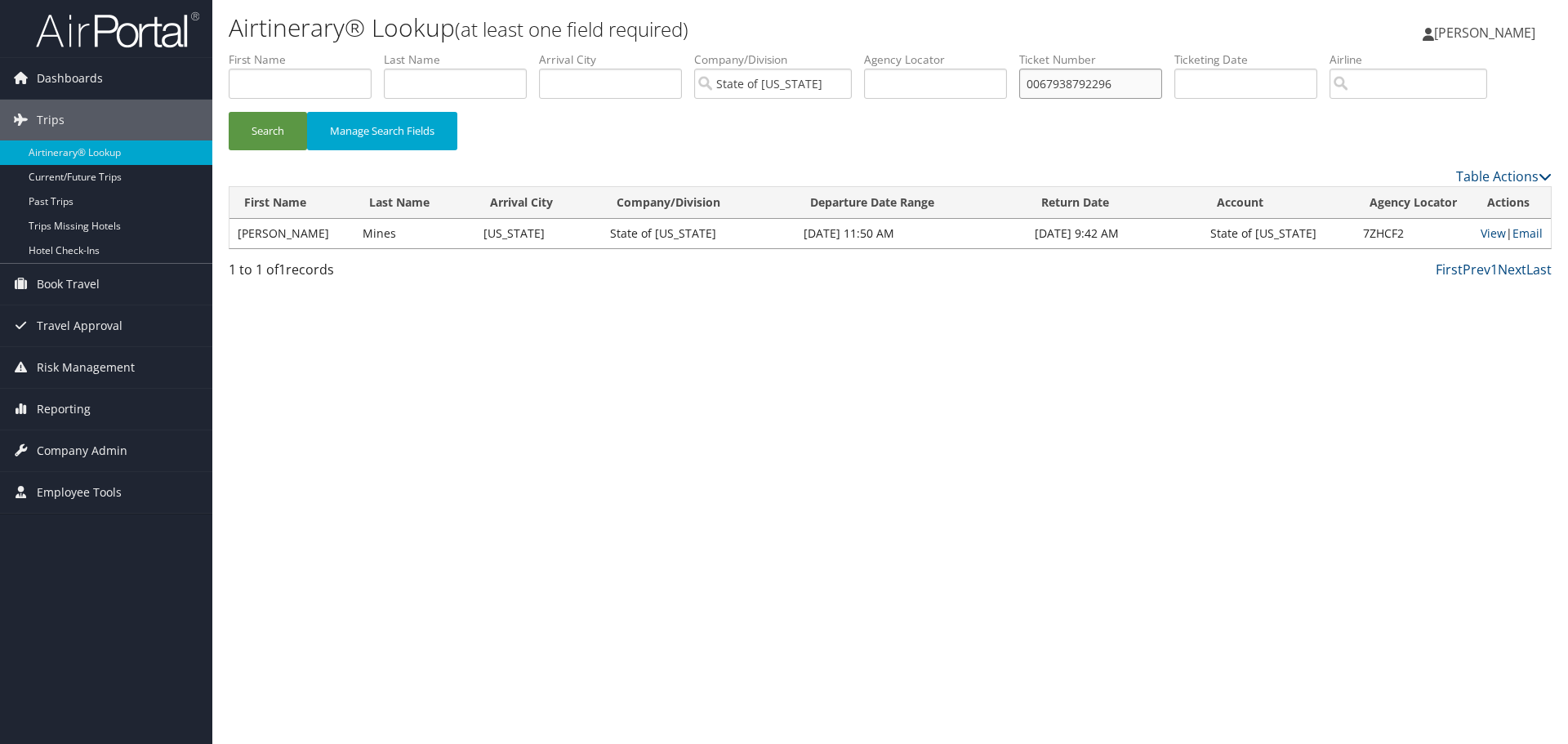
click at [1105, 81] on input "0067938792296" at bounding box center [1090, 84] width 143 height 30
paste input "9584859"
type input "0067939584859"
click at [229, 112] on button "Search" at bounding box center [268, 131] width 78 height 38
click at [1491, 234] on link "View" at bounding box center [1492, 234] width 25 height 16
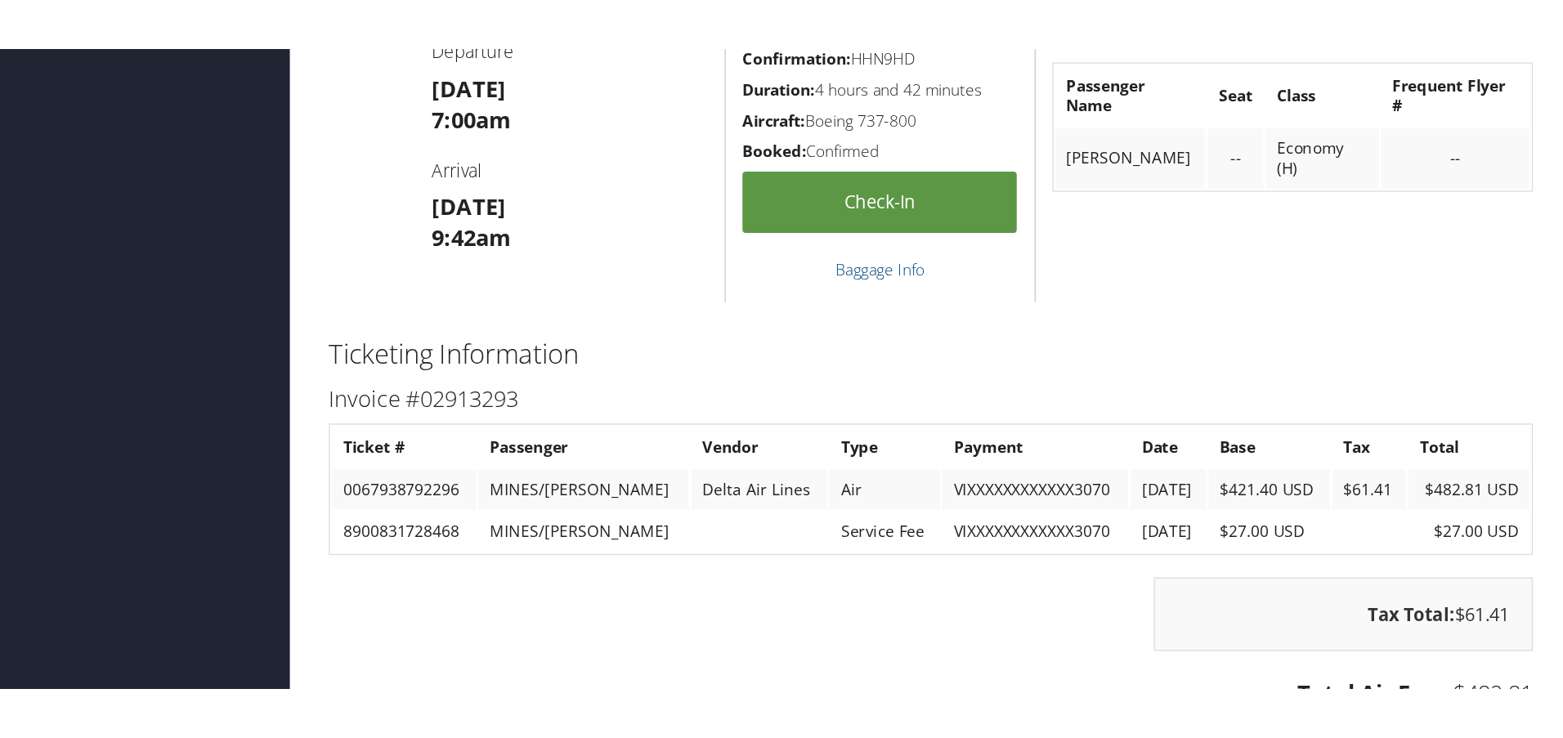
scroll to position [1226, 0]
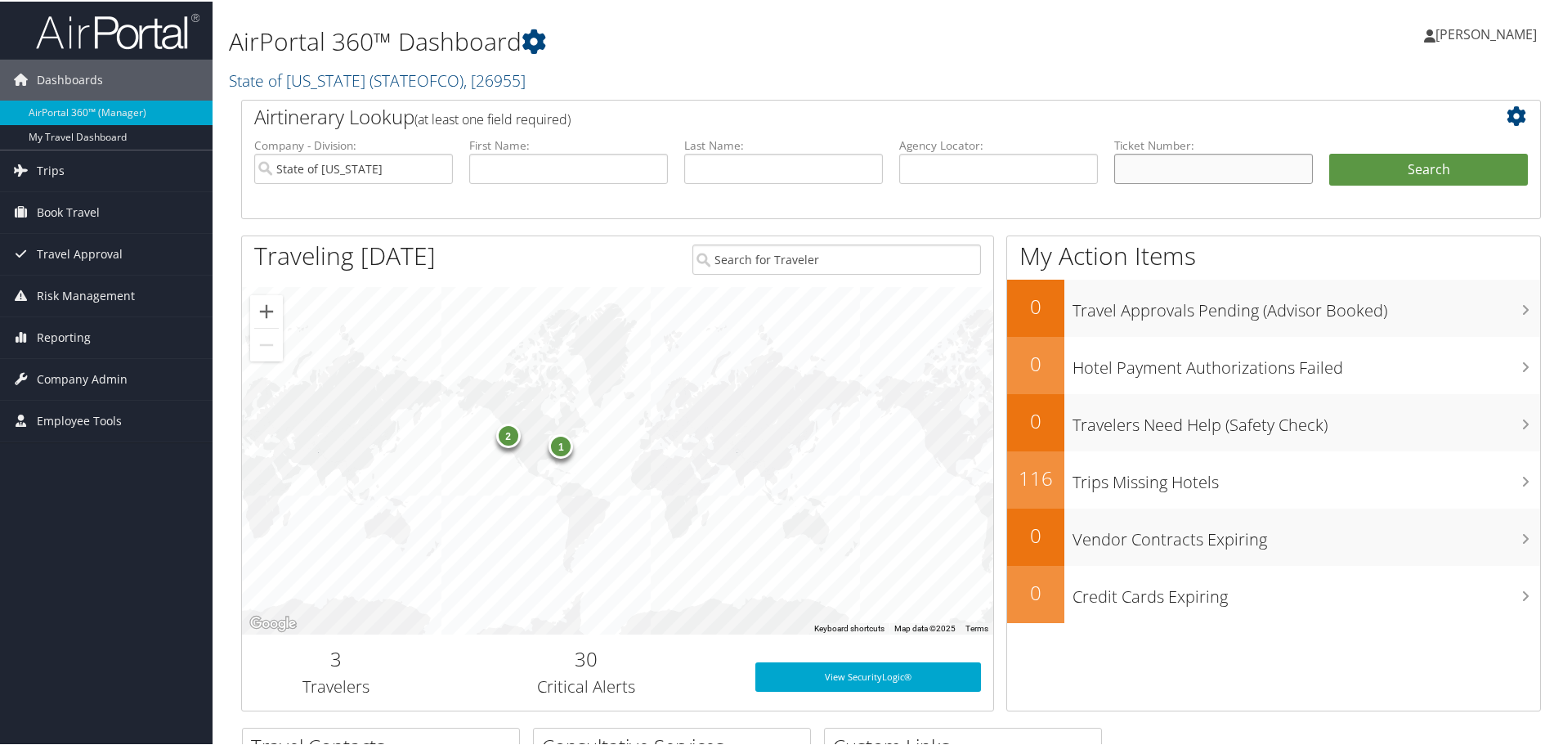
click at [1164, 175] on input "text" at bounding box center [1213, 167] width 199 height 30
paste input "8900829876529"
type input "8900829876529"
click at [1329, 152] on button "Search" at bounding box center [1428, 168] width 199 height 33
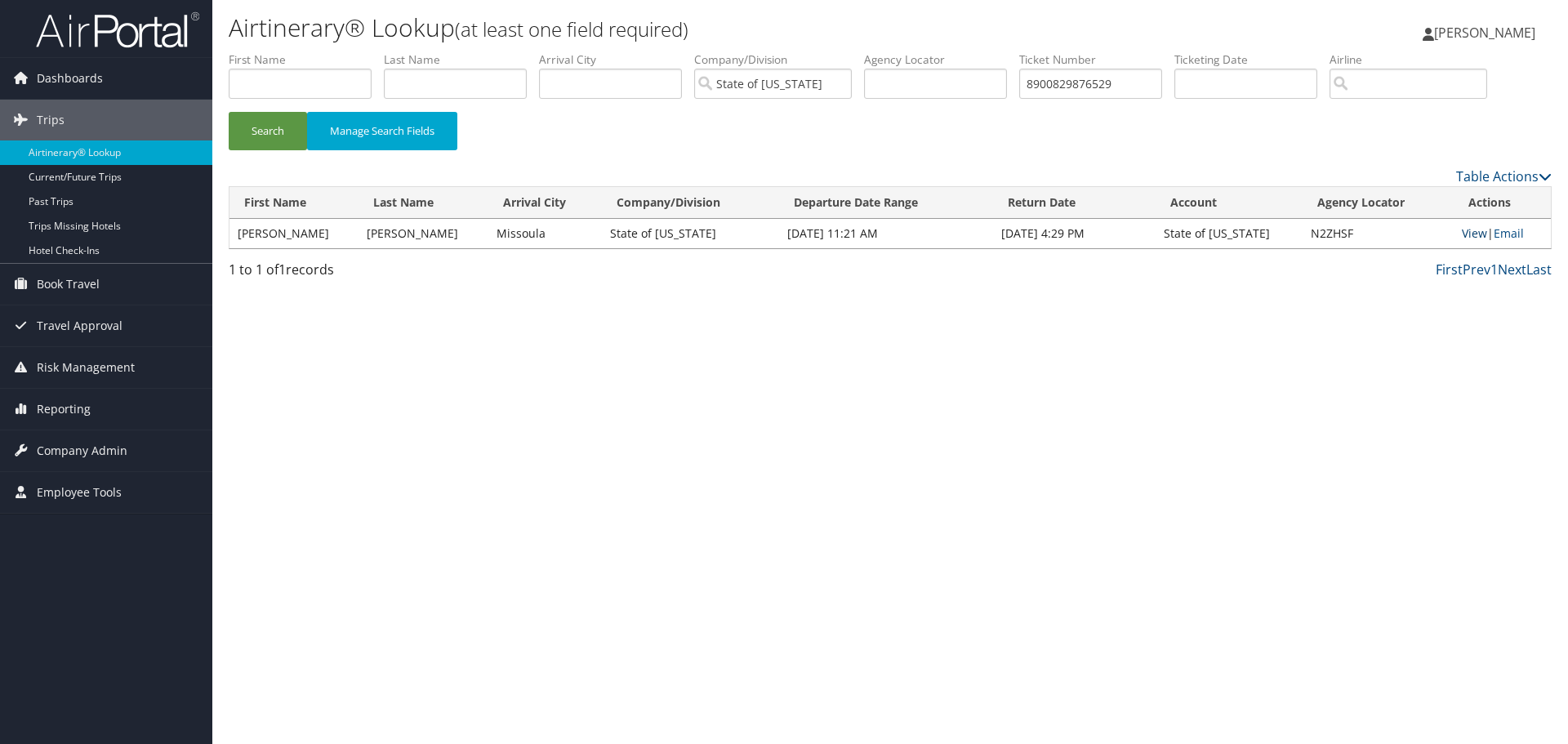
click at [1470, 232] on link "View" at bounding box center [1473, 234] width 25 height 16
click at [1114, 77] on input "8900829876529" at bounding box center [1090, 84] width 143 height 30
paste input "0068047304968"
click at [229, 112] on button "Search" at bounding box center [268, 131] width 78 height 38
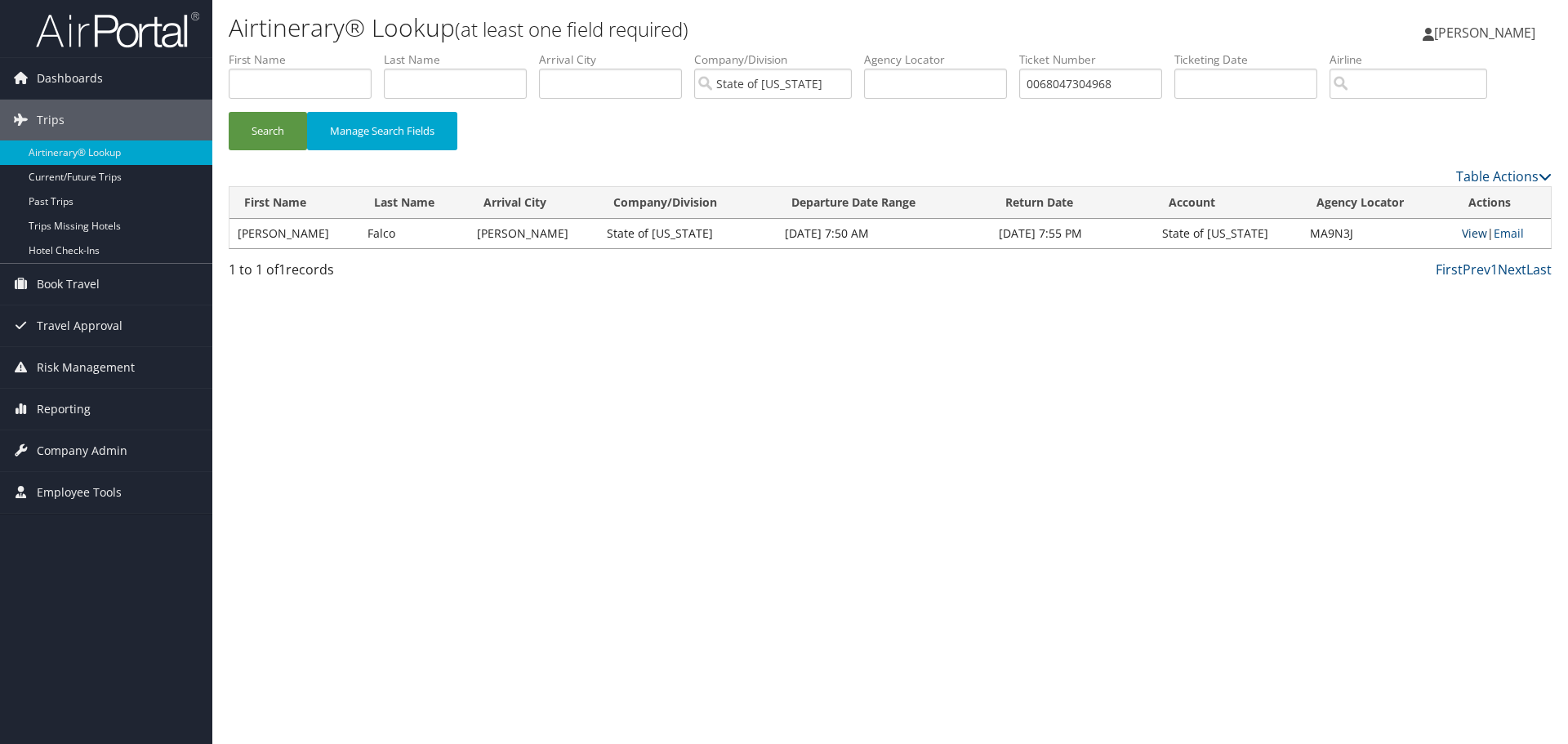
click at [1471, 231] on link "View" at bounding box center [1473, 234] width 25 height 16
click at [1087, 76] on input "0068047304968" at bounding box center [1090, 84] width 143 height 30
click at [1086, 76] on input "0068047304968" at bounding box center [1090, 84] width 143 height 30
paste input "AGENT FEE 8900832922603"
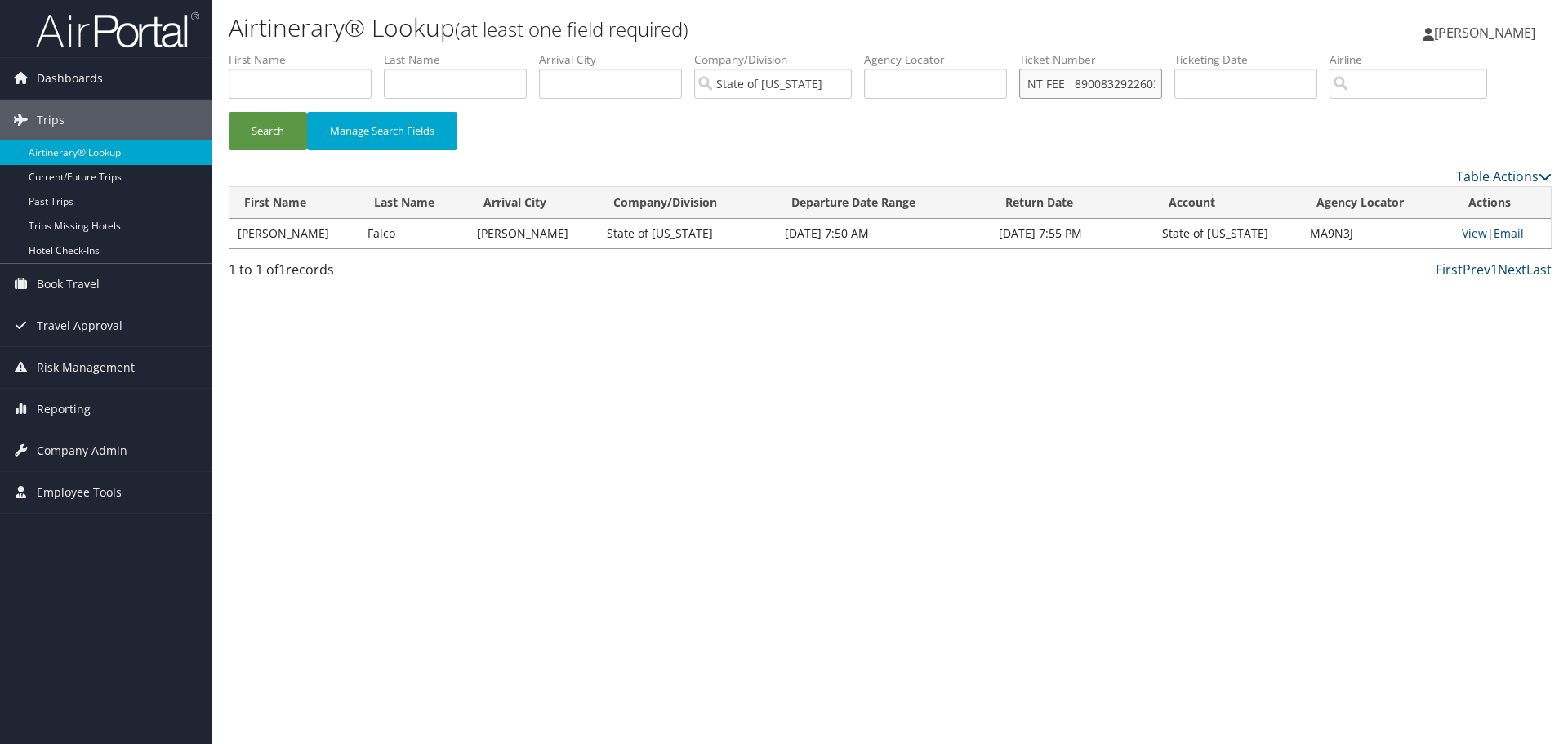
click at [229, 112] on button "Search" at bounding box center [268, 131] width 78 height 38
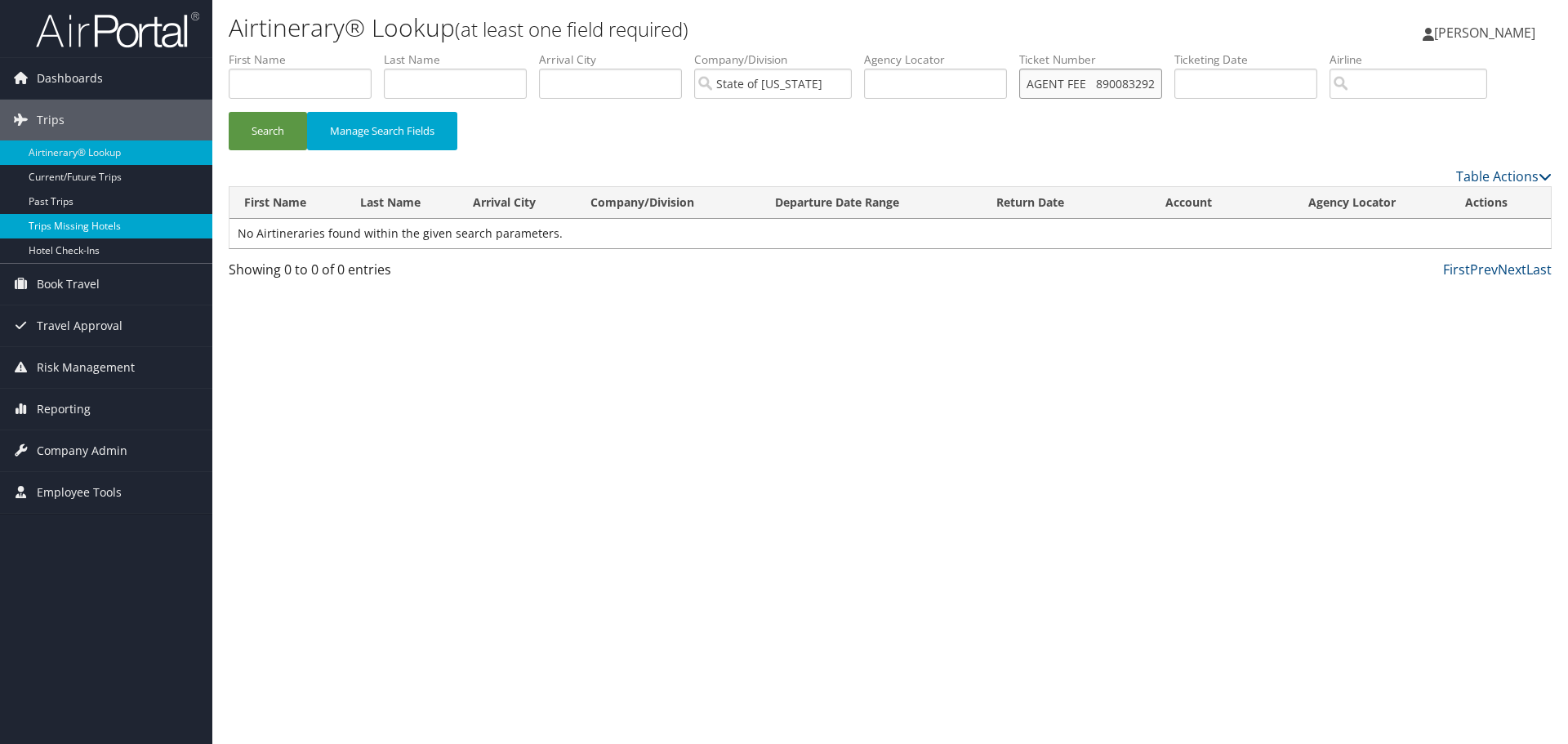
drag, startPoint x: 1087, startPoint y: 85, endPoint x: 25, endPoint y: 234, distance: 1072.4
click at [25, 234] on div "Dashboards AirPortal 360™ (Manager) My Travel Dashboard Trips Airtinerary® Look…" at bounding box center [784, 372] width 1568 height 744
type input "8900832922603"
click at [229, 112] on button "Search" at bounding box center [268, 131] width 78 height 38
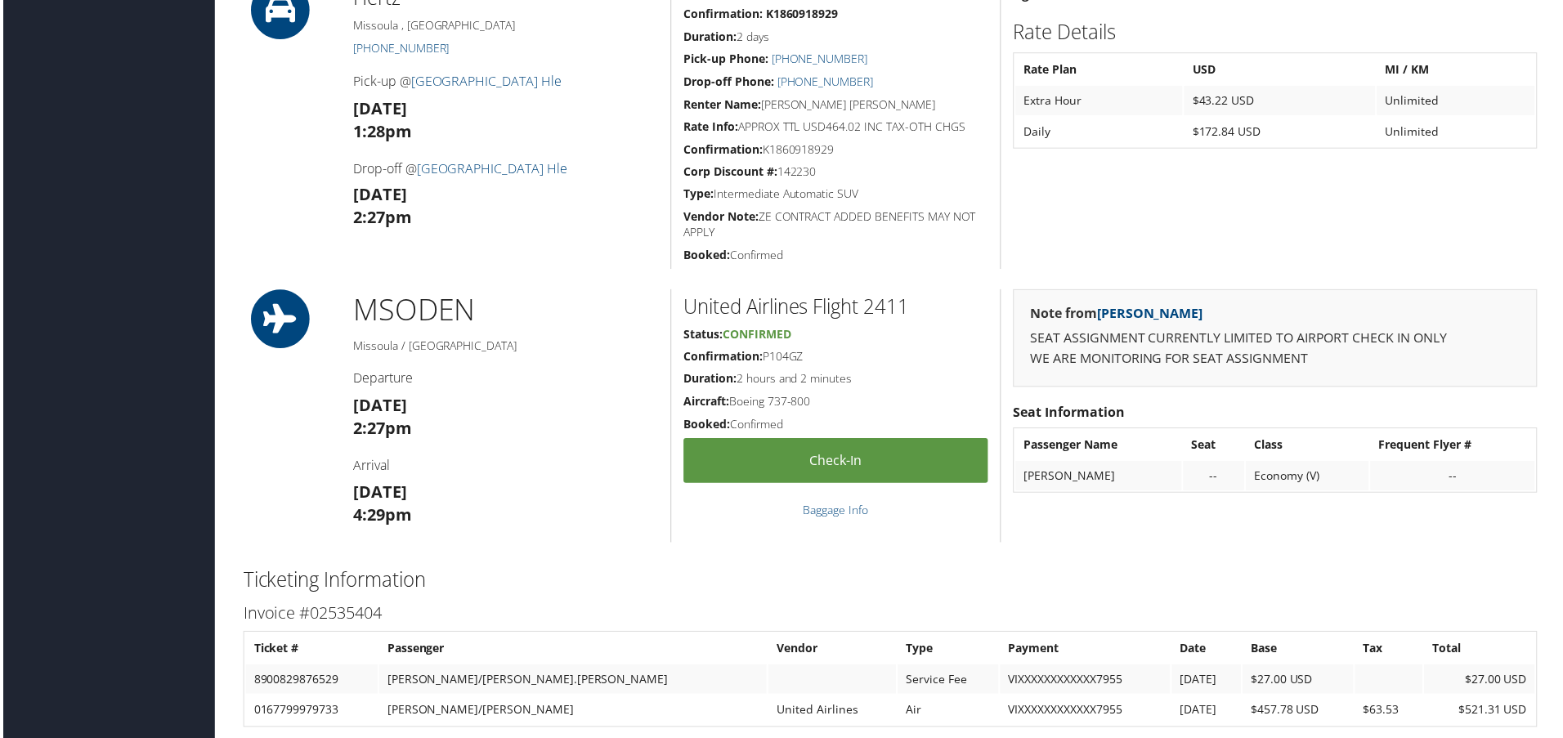
scroll to position [1063, 0]
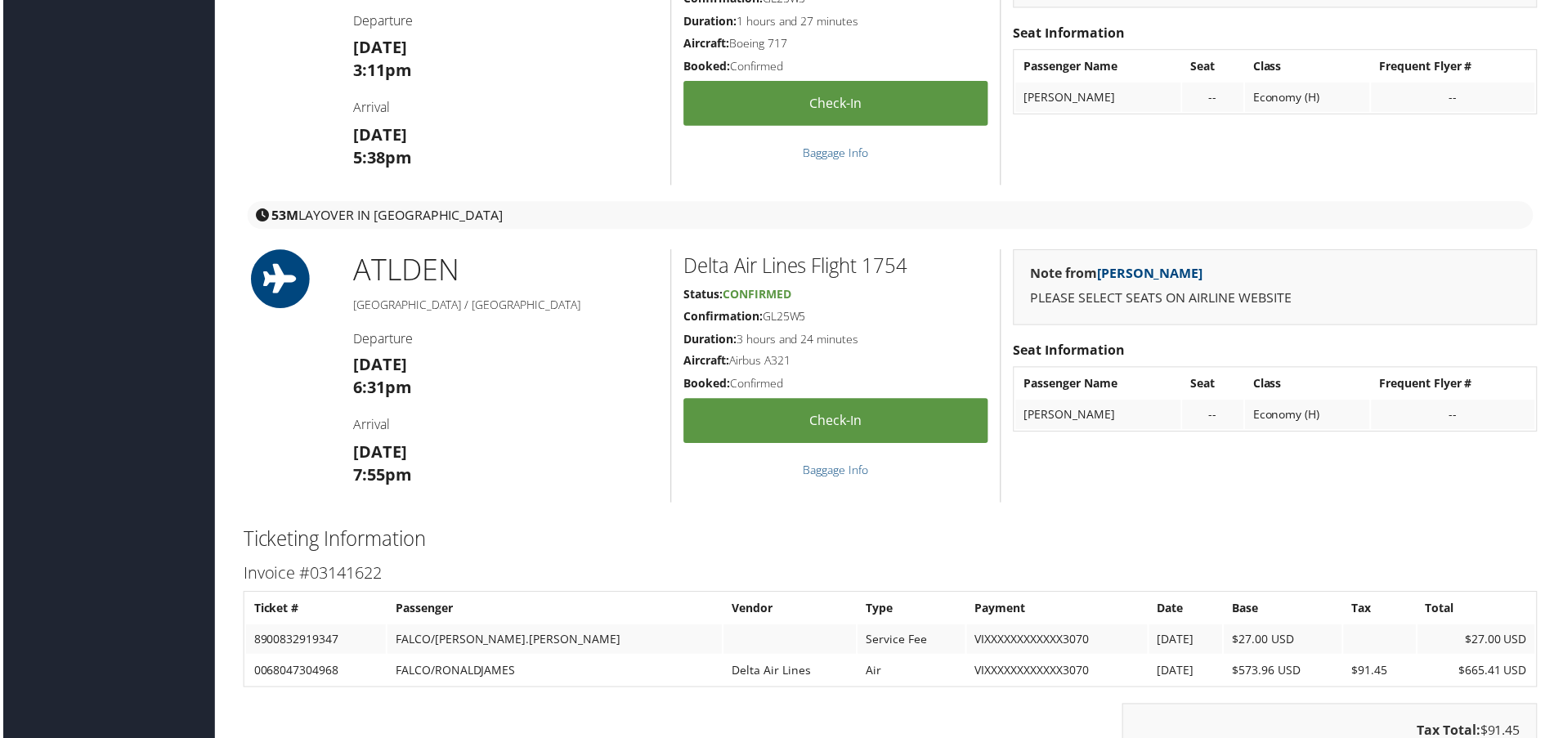
scroll to position [1495, 0]
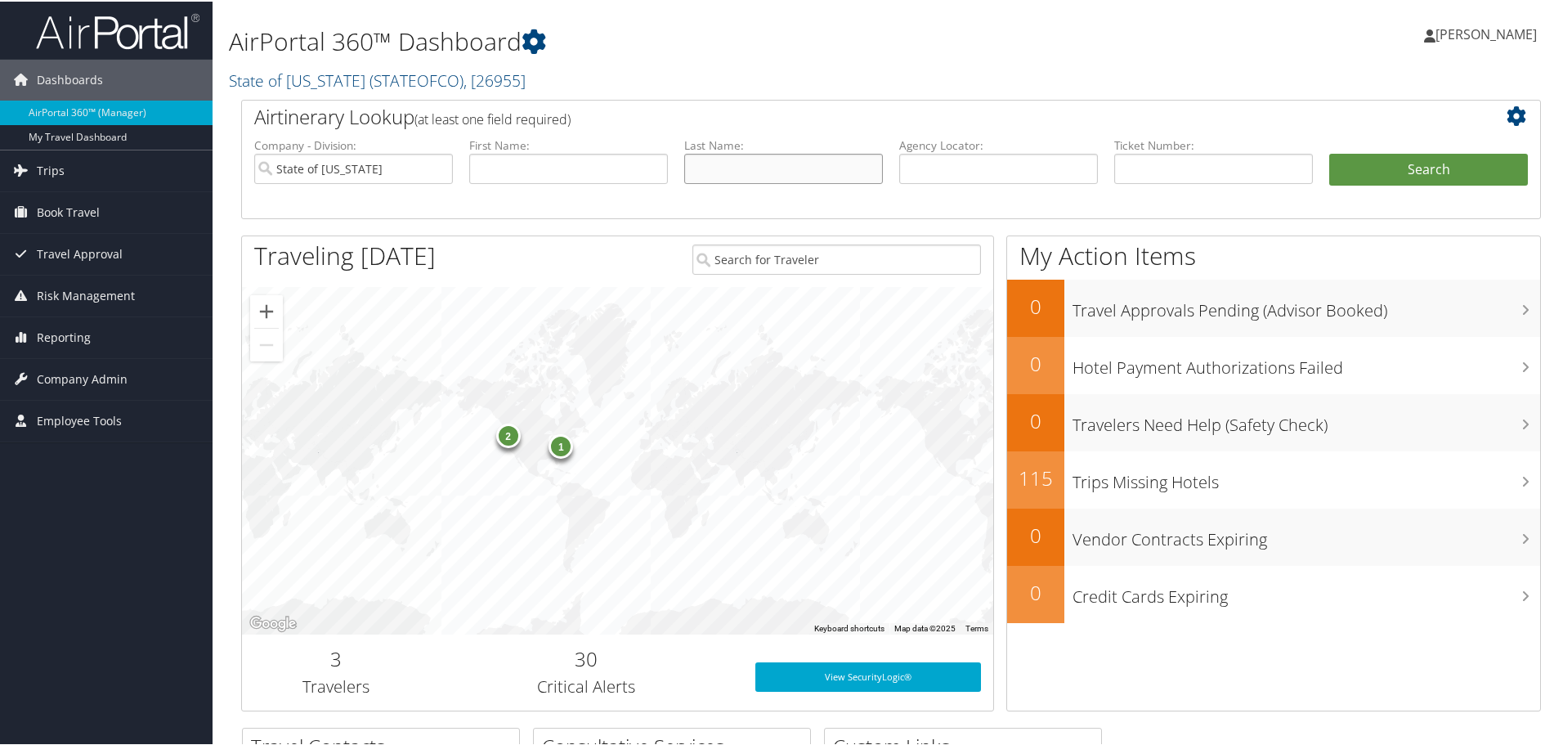
click at [716, 171] on input "text" at bounding box center [783, 167] width 199 height 30
type input "GORY"
click at [1329, 152] on button "Search" at bounding box center [1428, 168] width 199 height 33
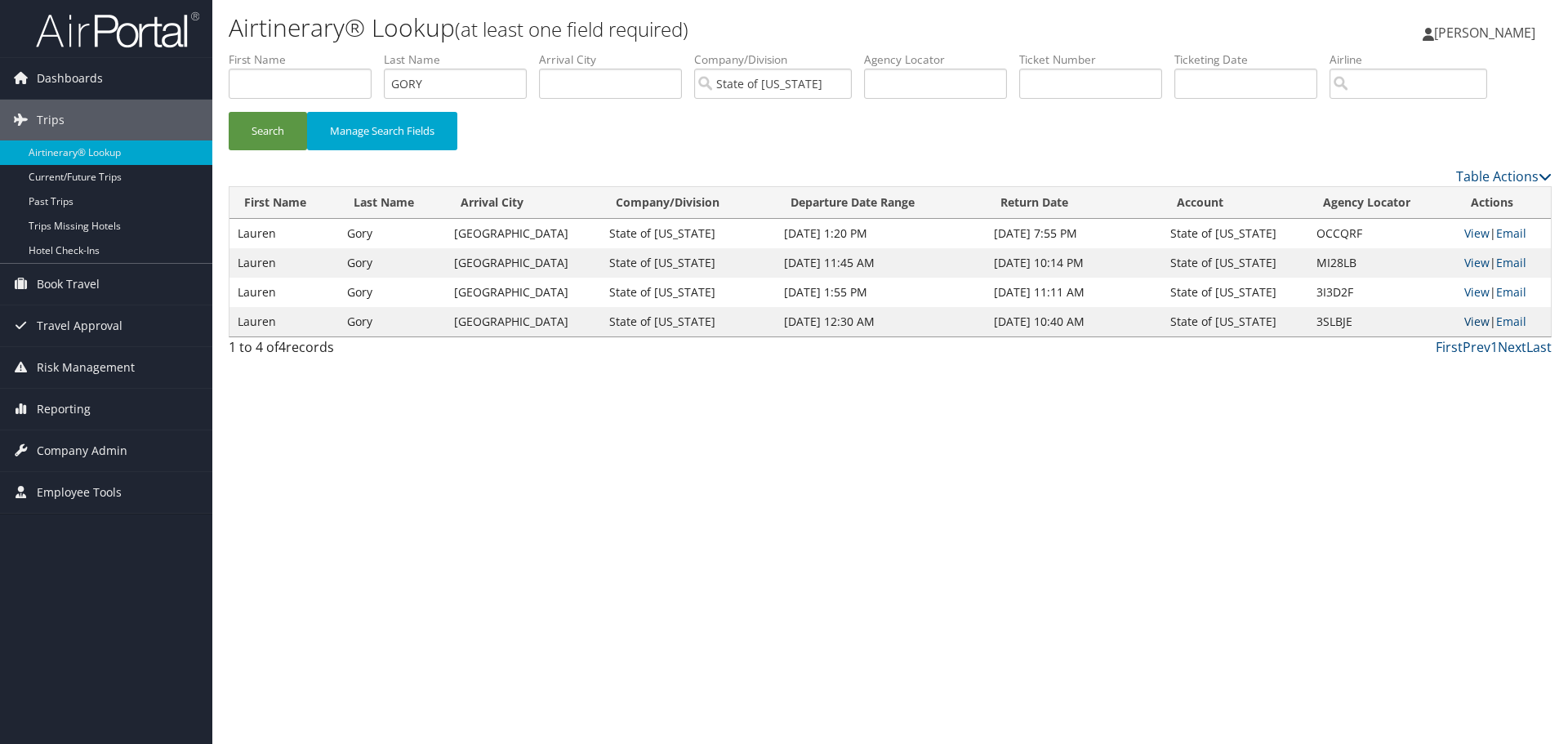
click at [1464, 319] on link "View" at bounding box center [1476, 322] width 25 height 16
drag, startPoint x: 471, startPoint y: 86, endPoint x: -747, endPoint y: 113, distance: 1218.3
click at [0, 113] on html "Menu Dashboards ► AirPortal 360™ (Manager) My Travel Dashboard Trips ► Airtiner…" at bounding box center [784, 372] width 1568 height 744
type input "everhart"
click at [229, 112] on button "Search" at bounding box center [268, 131] width 78 height 38
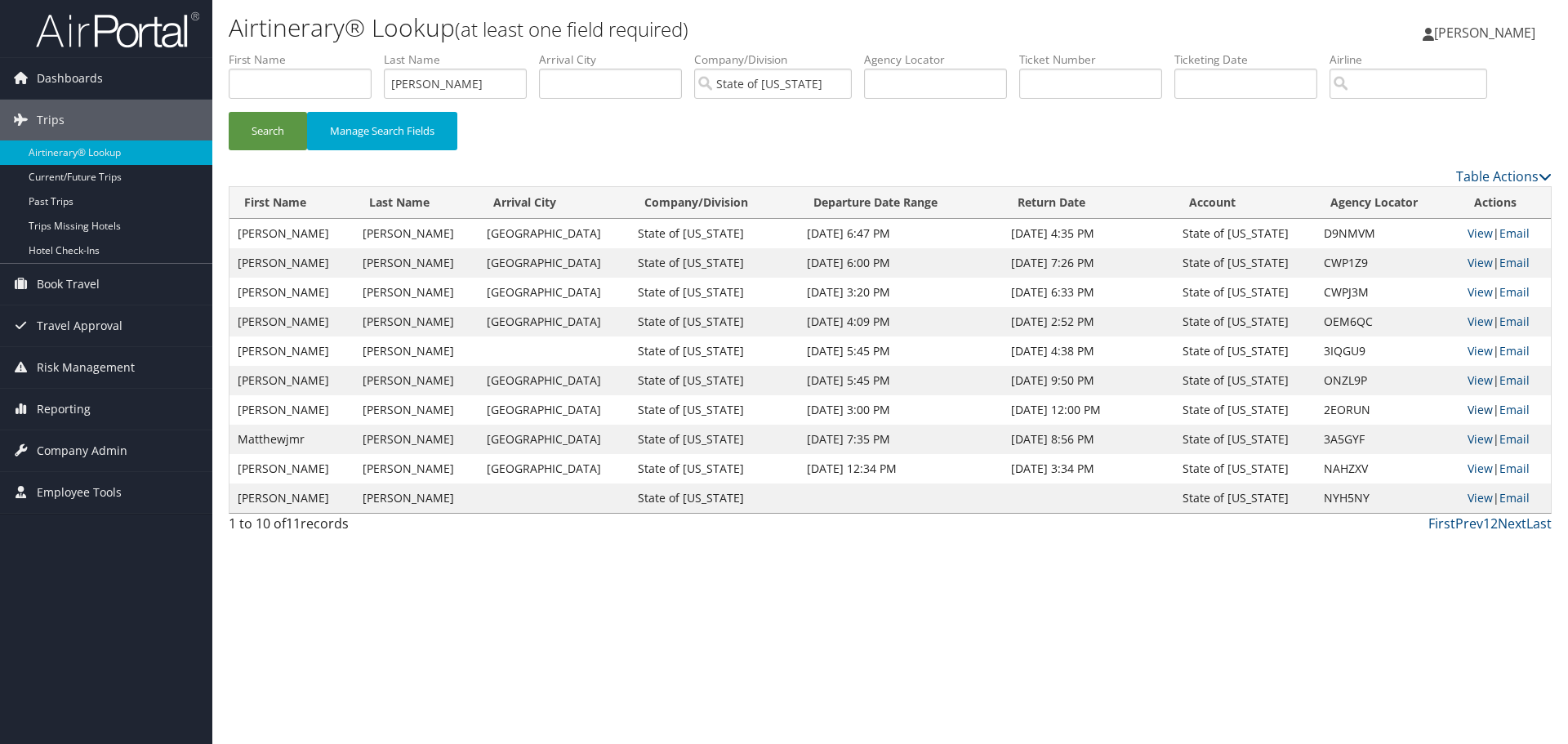
click at [1467, 405] on link "View" at bounding box center [1479, 409] width 25 height 16
click at [1467, 378] on link "View" at bounding box center [1479, 380] width 25 height 16
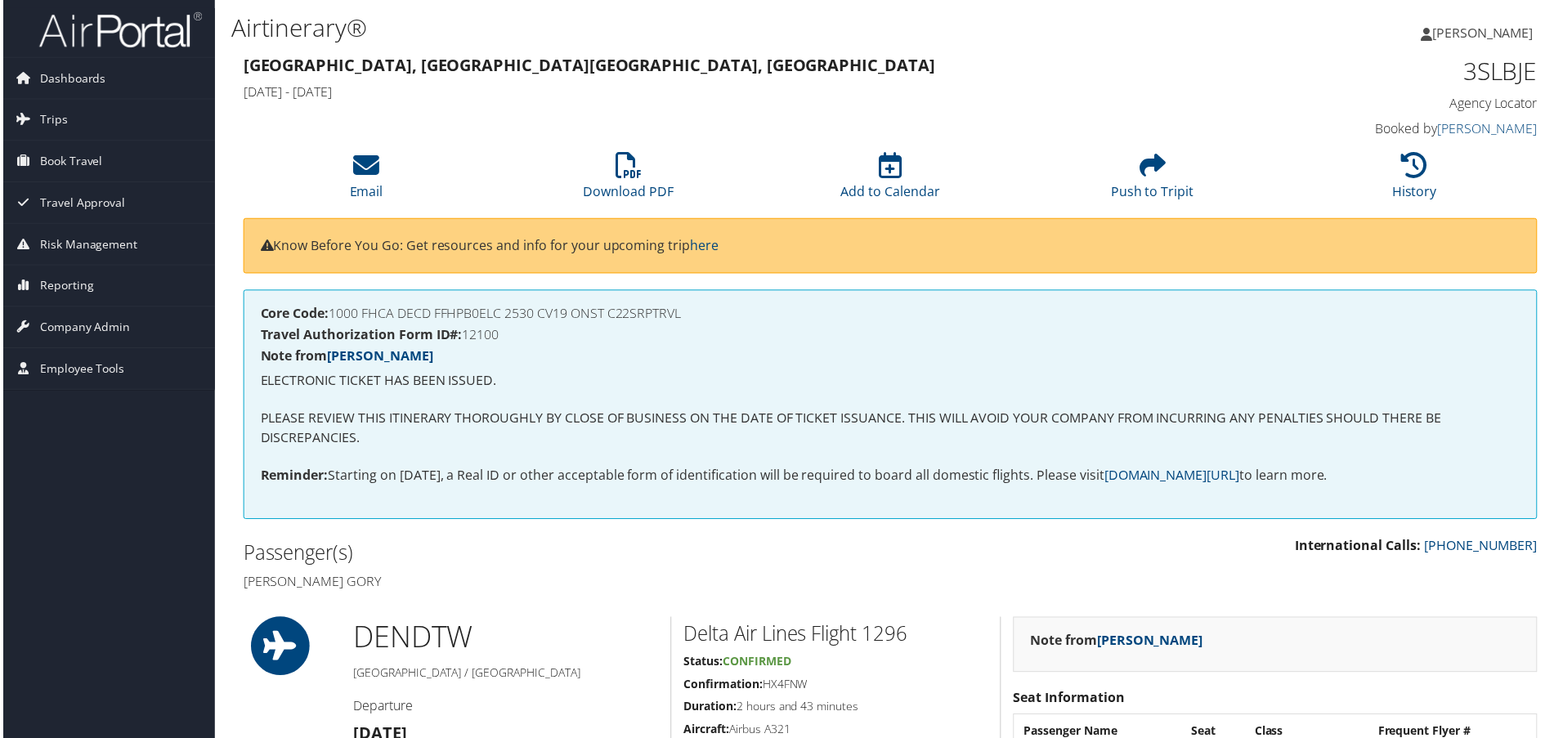
drag, startPoint x: 334, startPoint y: 315, endPoint x: 684, endPoint y: 318, distance: 349.9
click at [684, 318] on h4 "Core Code: 1000 FHCA DECD FFHPB0ELC 2530 CV19 ONST C22SRPTRVL" at bounding box center [891, 314] width 1266 height 13
copy h4 "1000 FHCA DECD FFHPB0ELC 2530 CV19 ONST C22SRPTRVL"
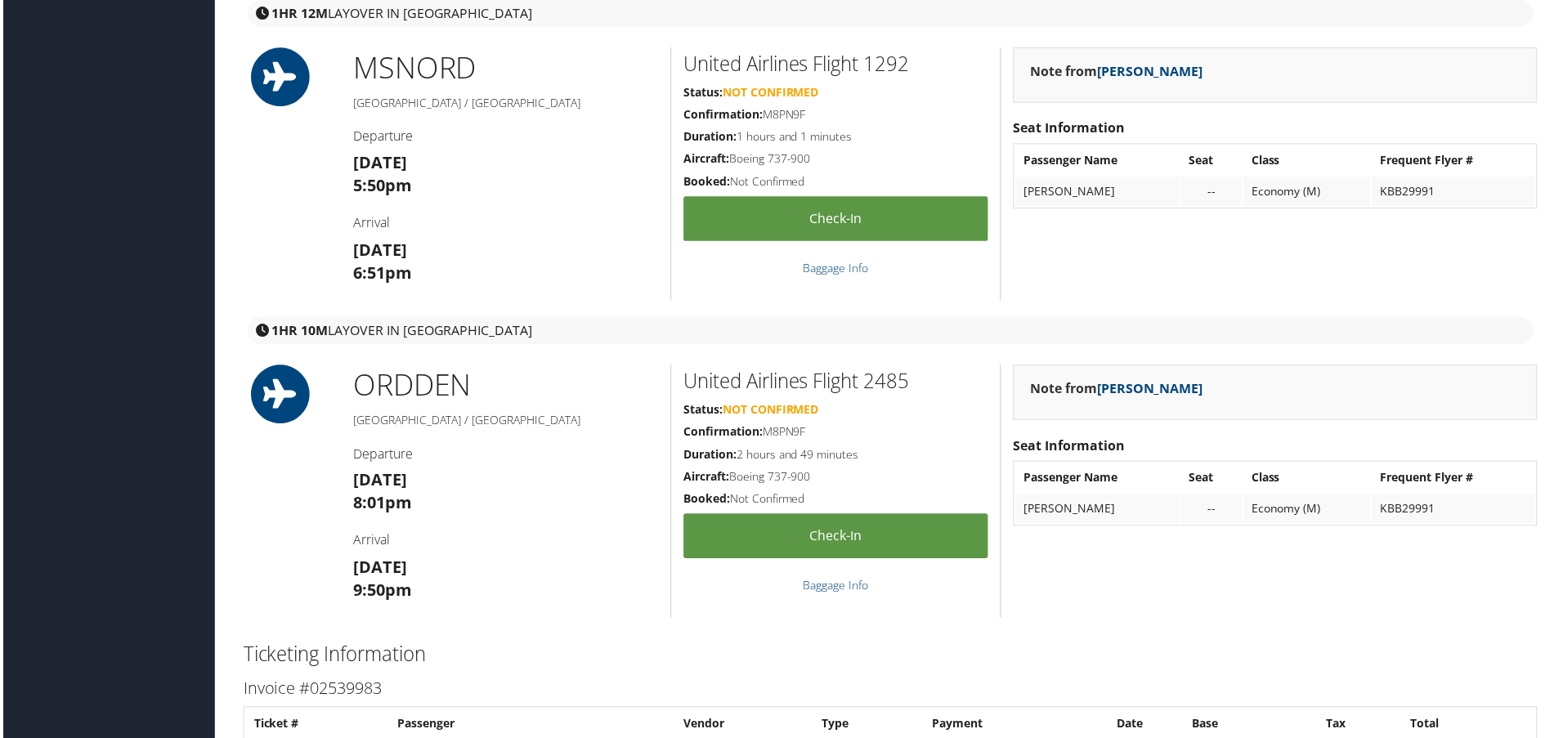
scroll to position [1717, 0]
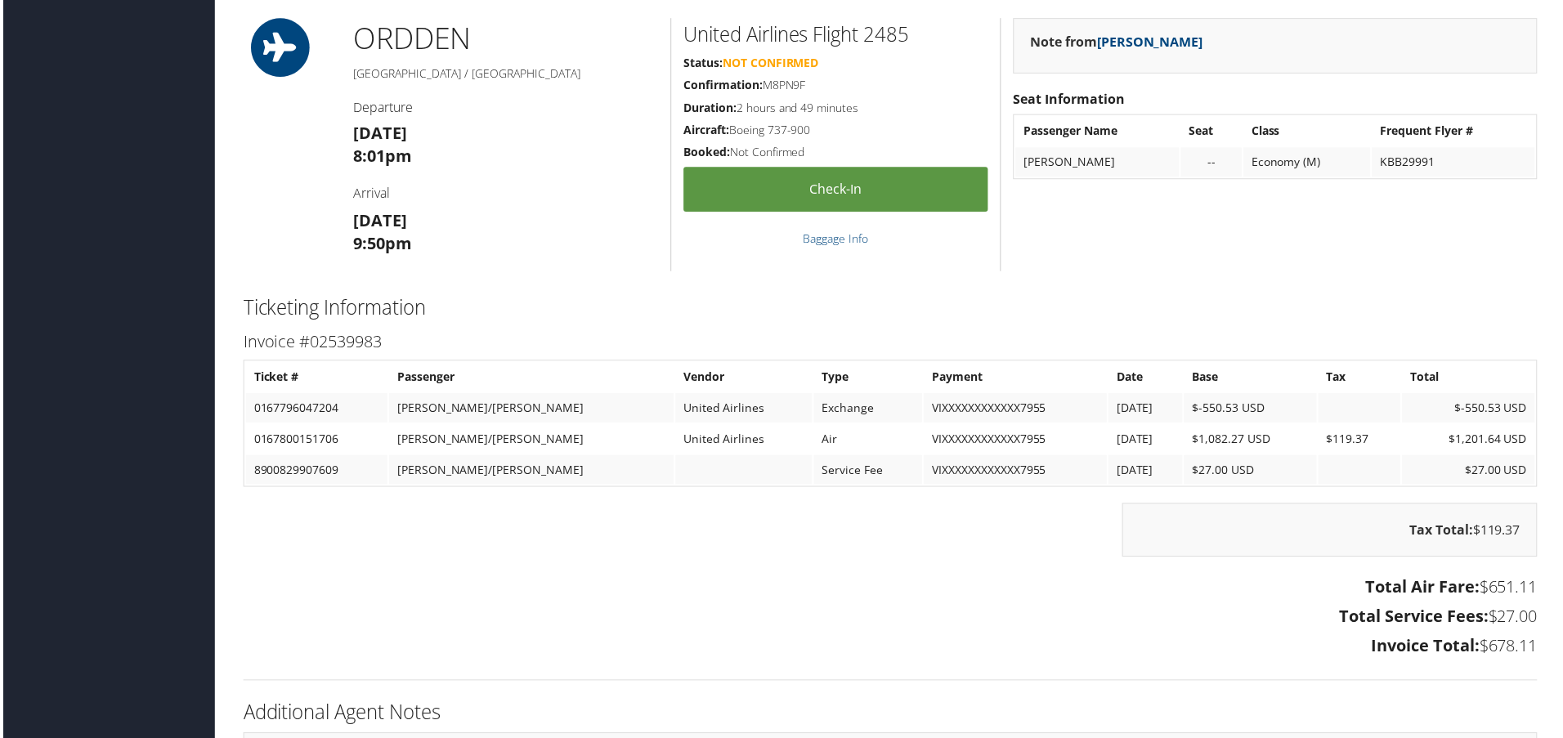
click at [306, 445] on td "0167800151706" at bounding box center [315, 440] width 142 height 29
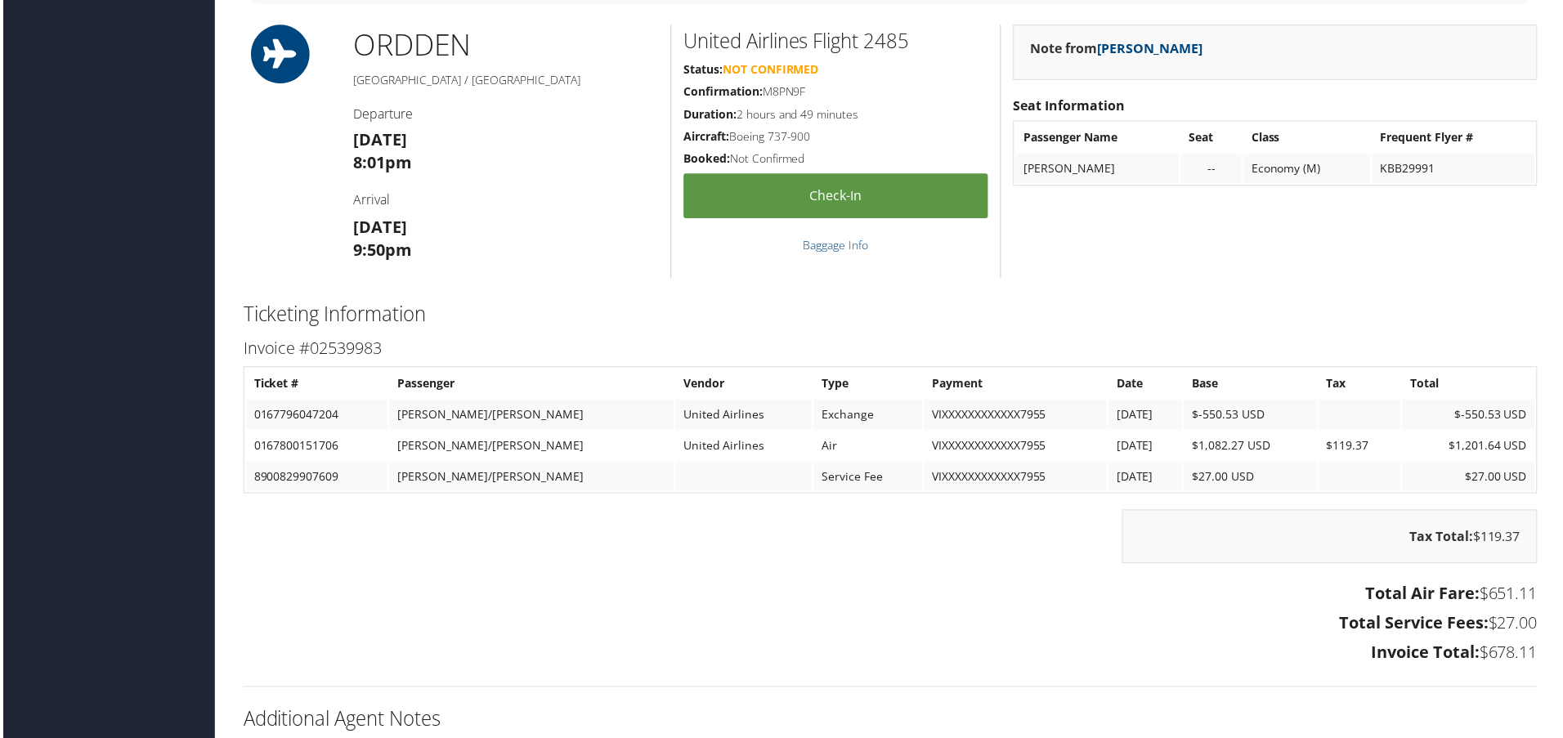
scroll to position [1880, 0]
